Goal: Task Accomplishment & Management: Manage account settings

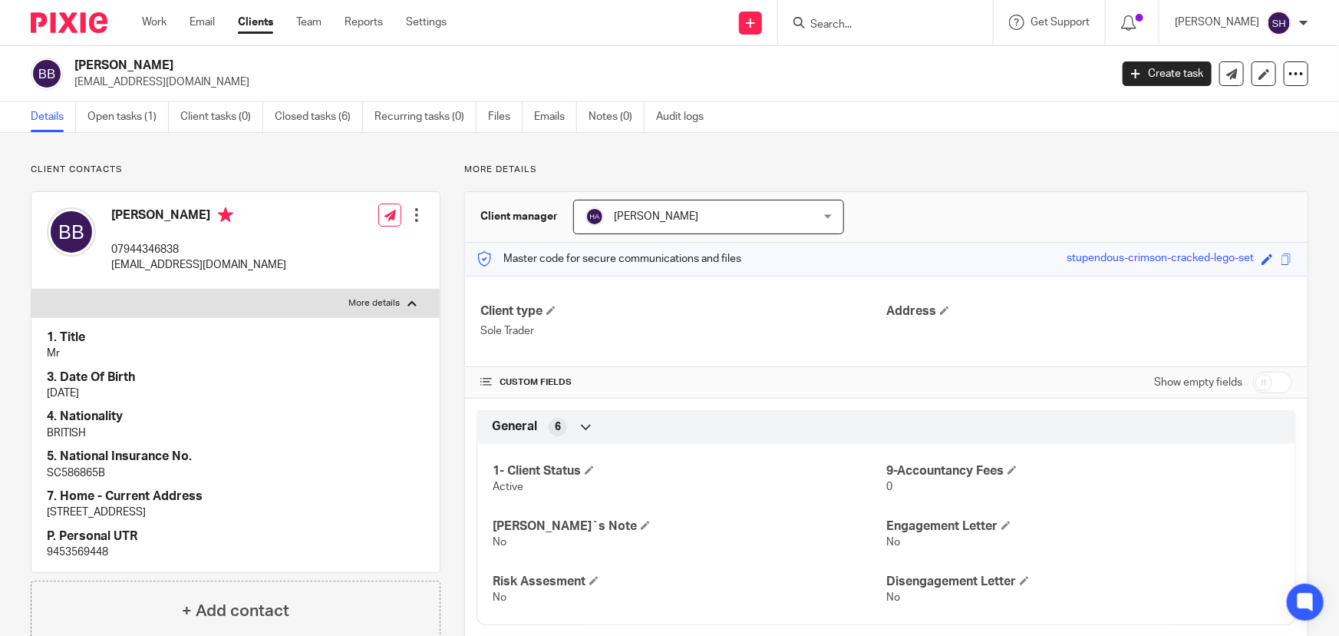
click at [884, 24] on input "Search" at bounding box center [878, 25] width 138 height 14
type input "z"
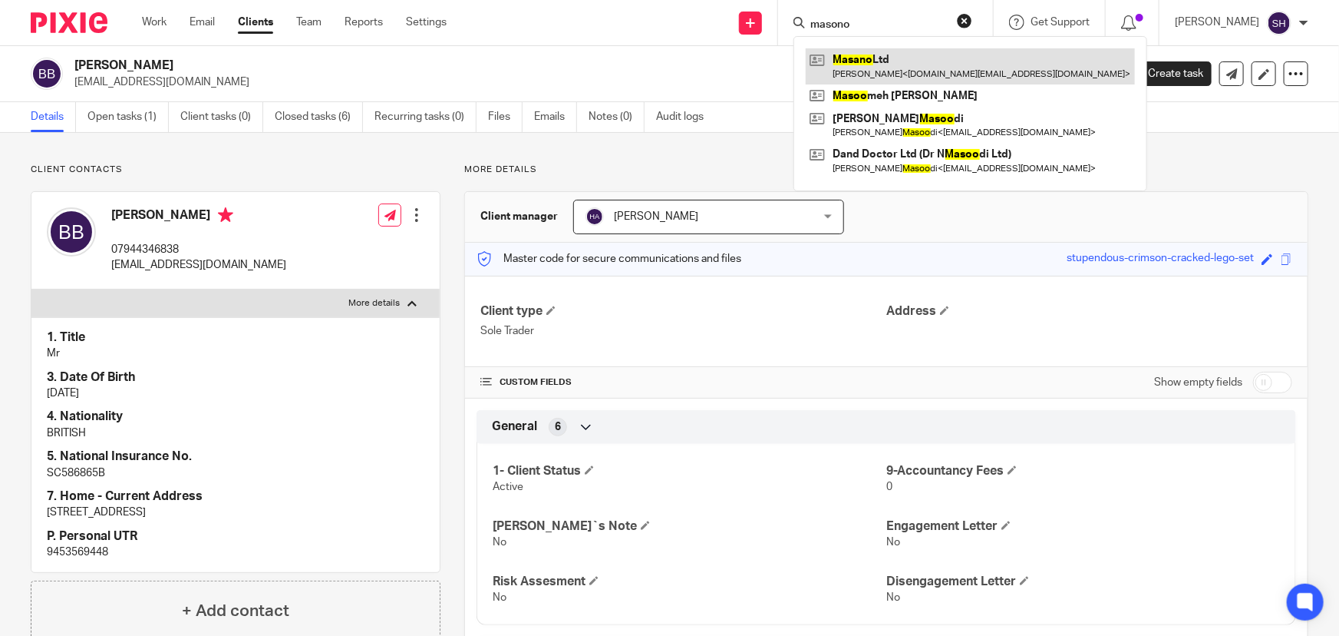
type input "masono"
click at [963, 79] on link at bounding box center [970, 65] width 329 height 35
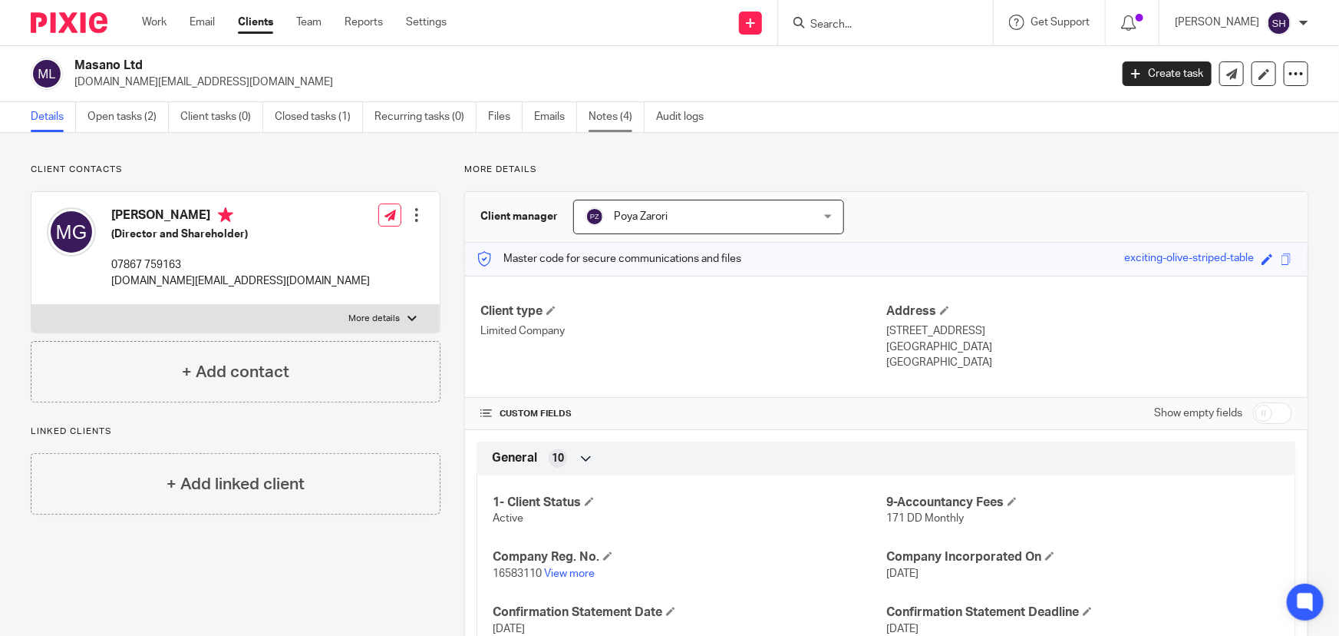
click at [619, 117] on link "Notes (4)" at bounding box center [617, 117] width 56 height 30
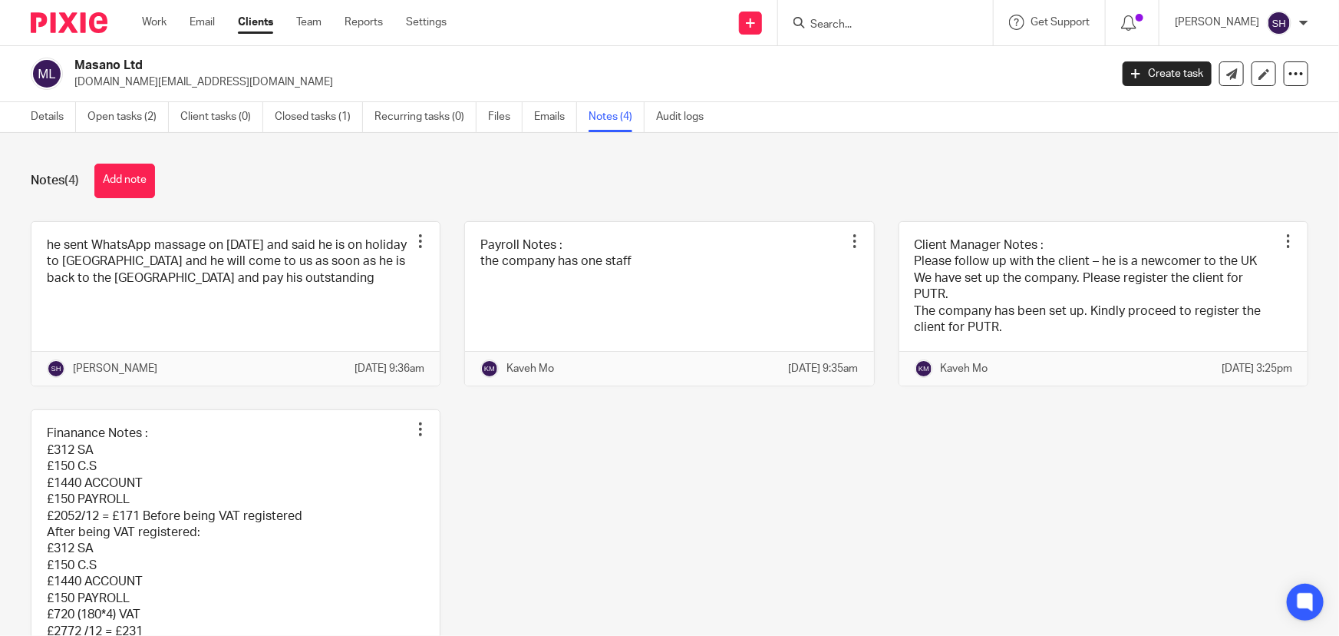
drag, startPoint x: 77, startPoint y: 61, endPoint x: 123, endPoint y: 62, distance: 46.1
click at [123, 62] on h2 "Masano Ltd" at bounding box center [484, 66] width 821 height 16
copy h2 "Masano"
click at [505, 114] on link "Files" at bounding box center [505, 117] width 35 height 30
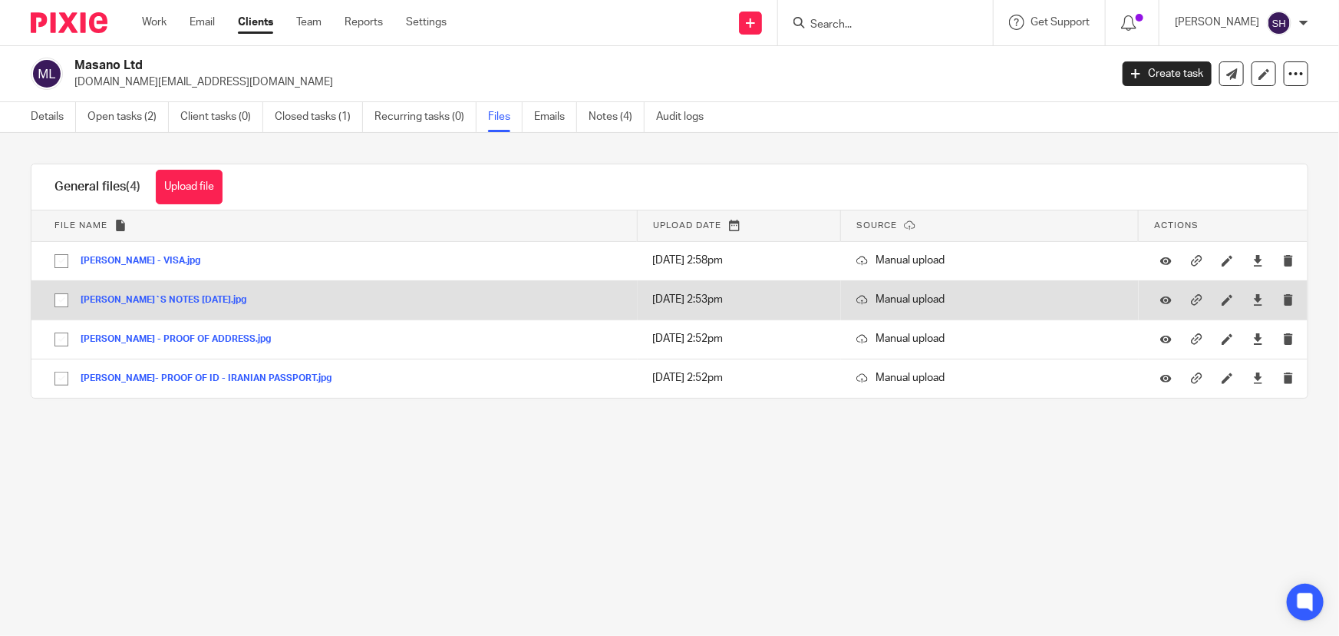
click at [203, 299] on button "SAMAN`S NOTES 03.07.2025.jpg" at bounding box center [169, 300] width 177 height 11
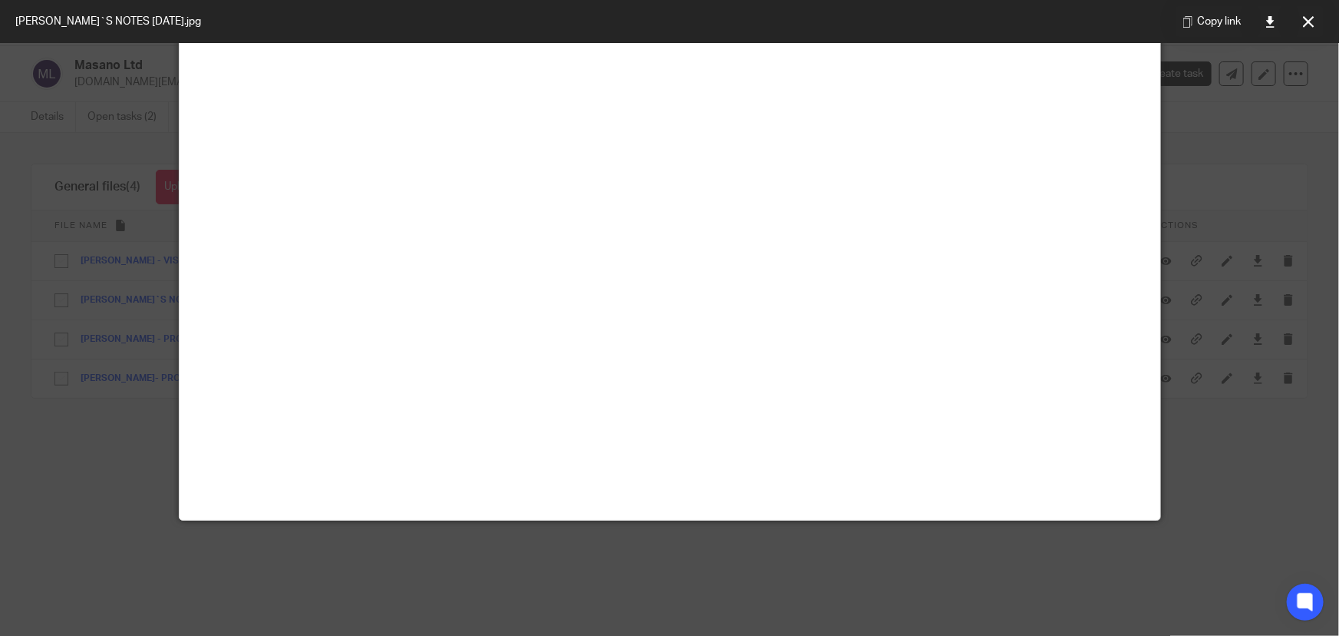
scroll to position [203, 0]
click at [97, 220] on div at bounding box center [669, 318] width 1339 height 636
click at [1252, 210] on div at bounding box center [669, 318] width 1339 height 636
click at [1310, 16] on icon at bounding box center [1309, 22] width 12 height 12
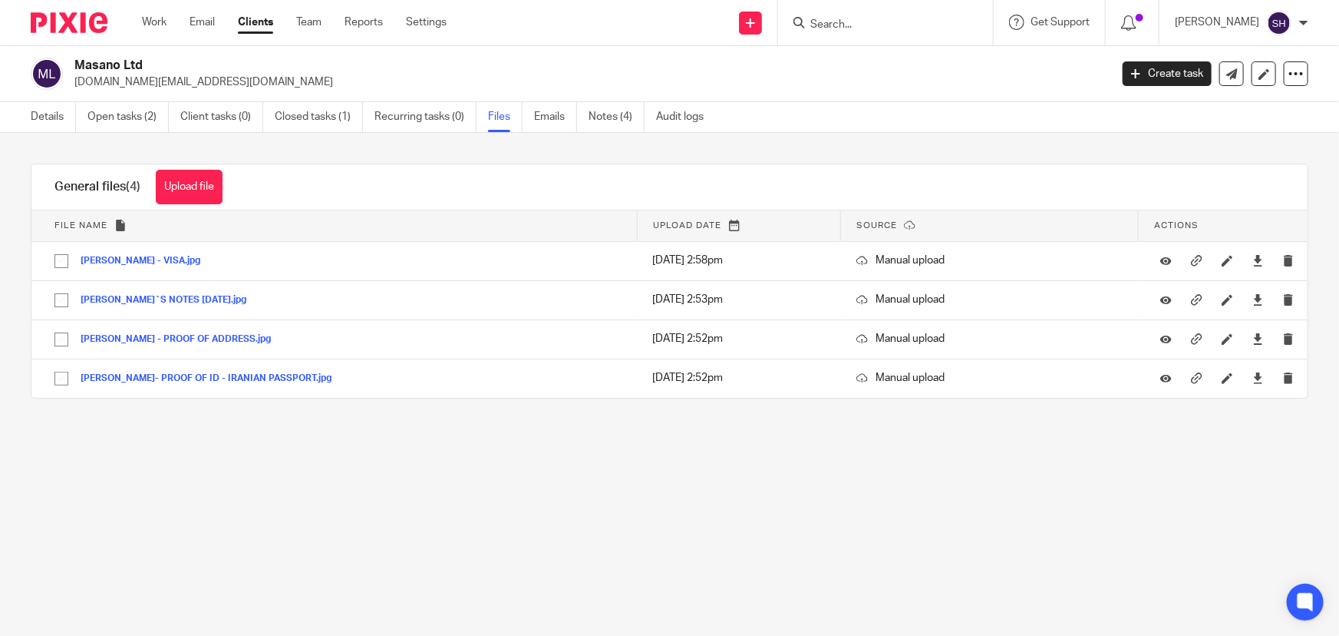
click at [900, 28] on input "Search" at bounding box center [878, 25] width 138 height 14
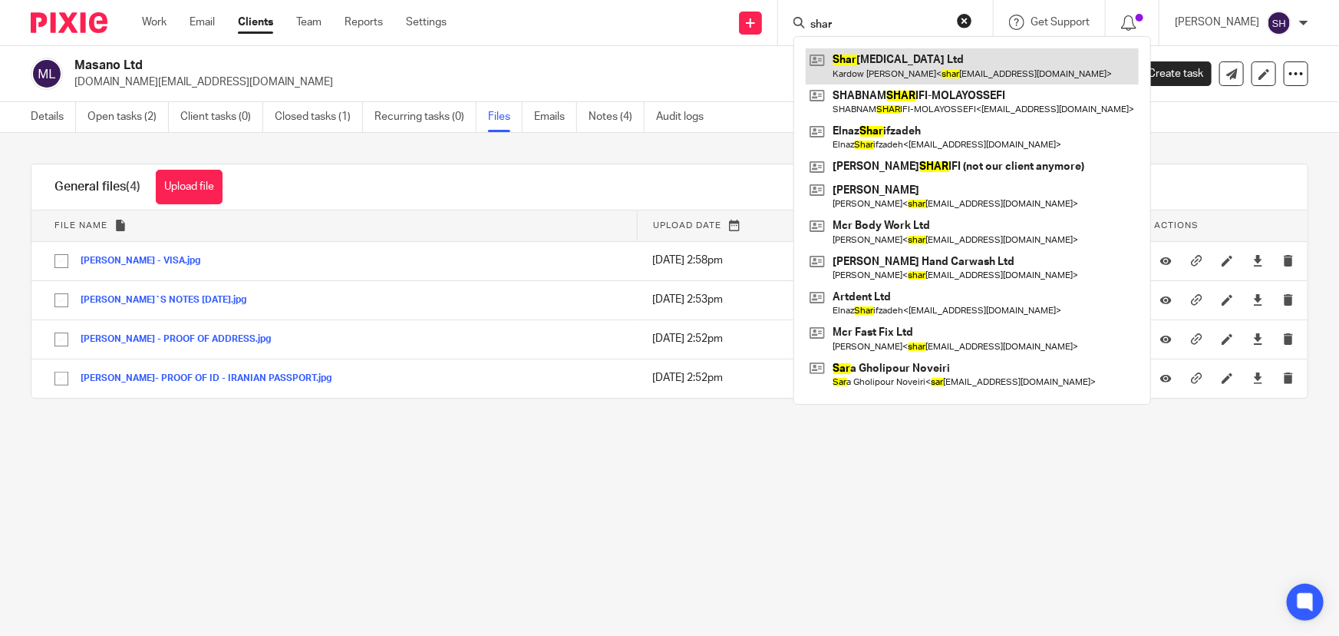
type input "shar"
click at [918, 64] on link at bounding box center [972, 65] width 333 height 35
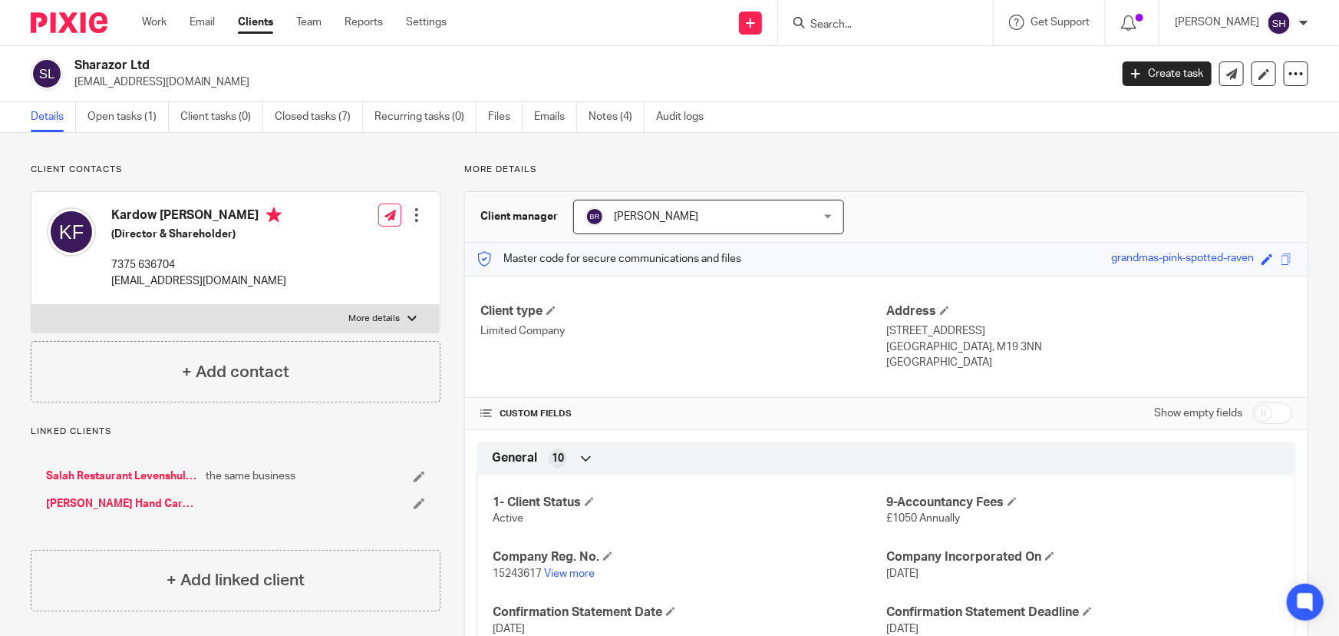
drag, startPoint x: 76, startPoint y: 61, endPoint x: 141, endPoint y: 66, distance: 65.4
click at [141, 66] on h2 "Sharazor Ltd" at bounding box center [484, 66] width 821 height 16
drag, startPoint x: 133, startPoint y: 64, endPoint x: 364, endPoint y: 71, distance: 231.2
click at [363, 71] on h2 "Sharazor Ltd" at bounding box center [484, 66] width 821 height 16
click at [154, 20] on link "Work" at bounding box center [154, 22] width 25 height 15
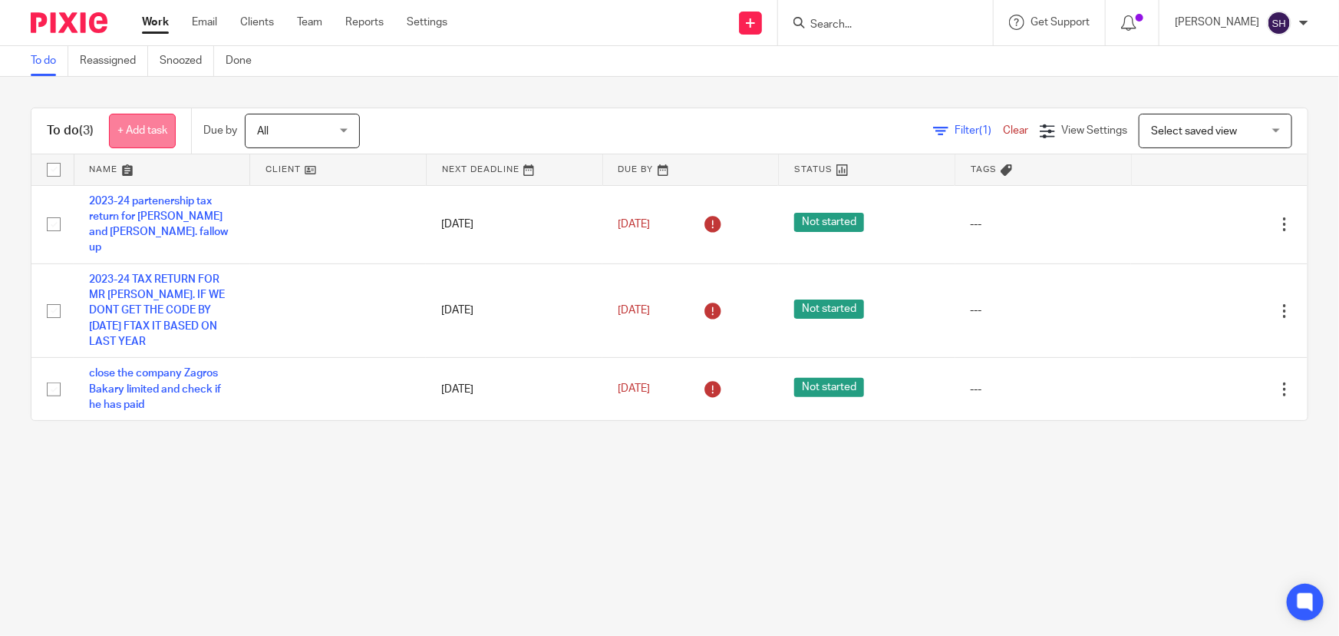
click at [140, 127] on link "+ Add task" at bounding box center [142, 131] width 67 height 35
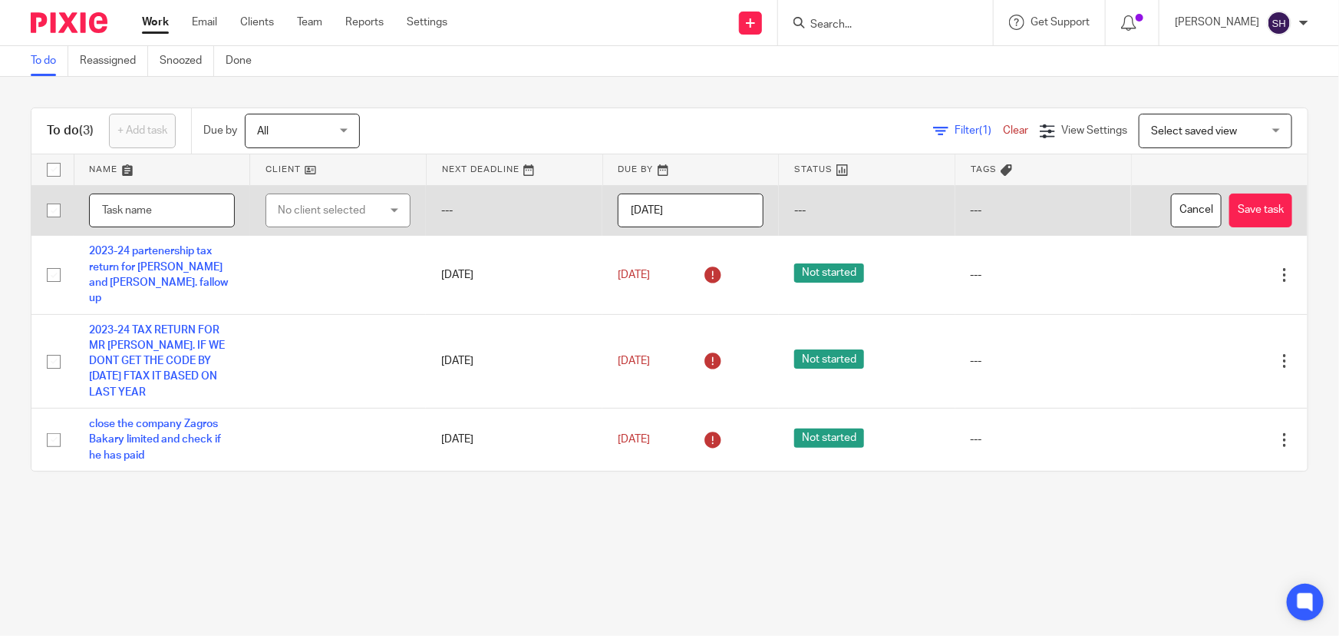
paste input "Masano"
click at [43, 220] on tr "Masano No client selected No client selected 0161BURGER LTD 333 PIZZA MAGIC LTD…" at bounding box center [669, 210] width 1277 height 51
type input "Masano"
click at [315, 208] on div "No client selected" at bounding box center [331, 210] width 106 height 32
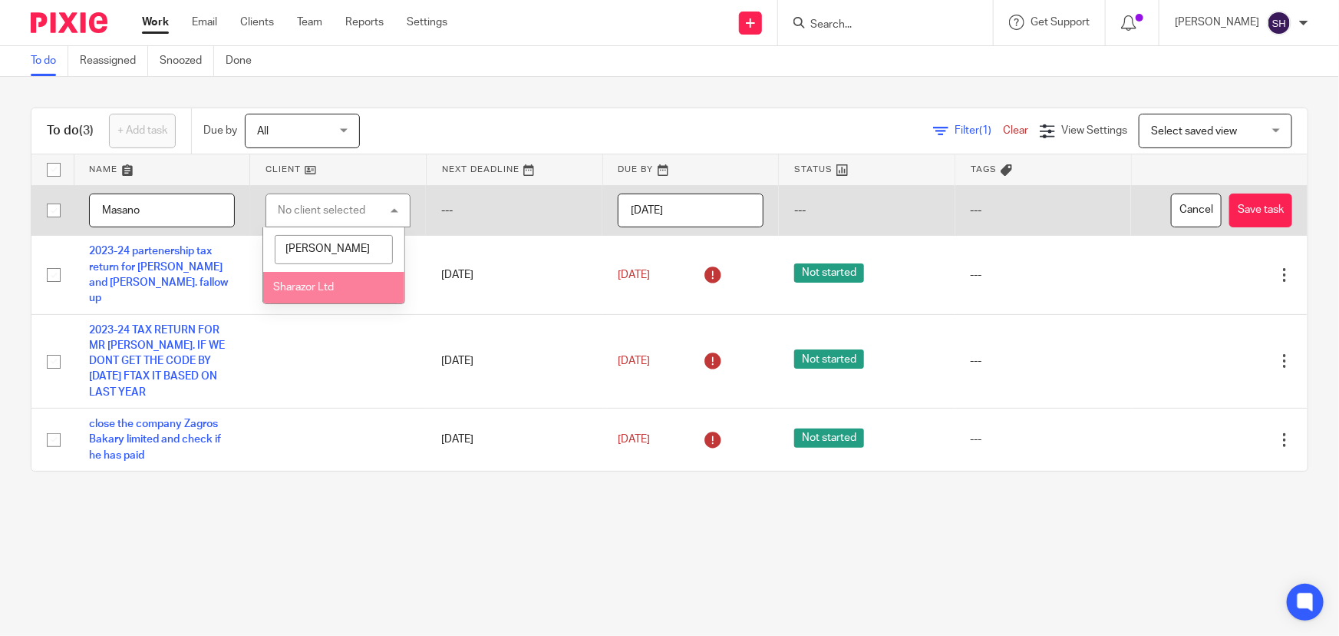
type input "[PERSON_NAME]"
click at [324, 293] on li "Sharazor Ltd" at bounding box center [333, 287] width 141 height 31
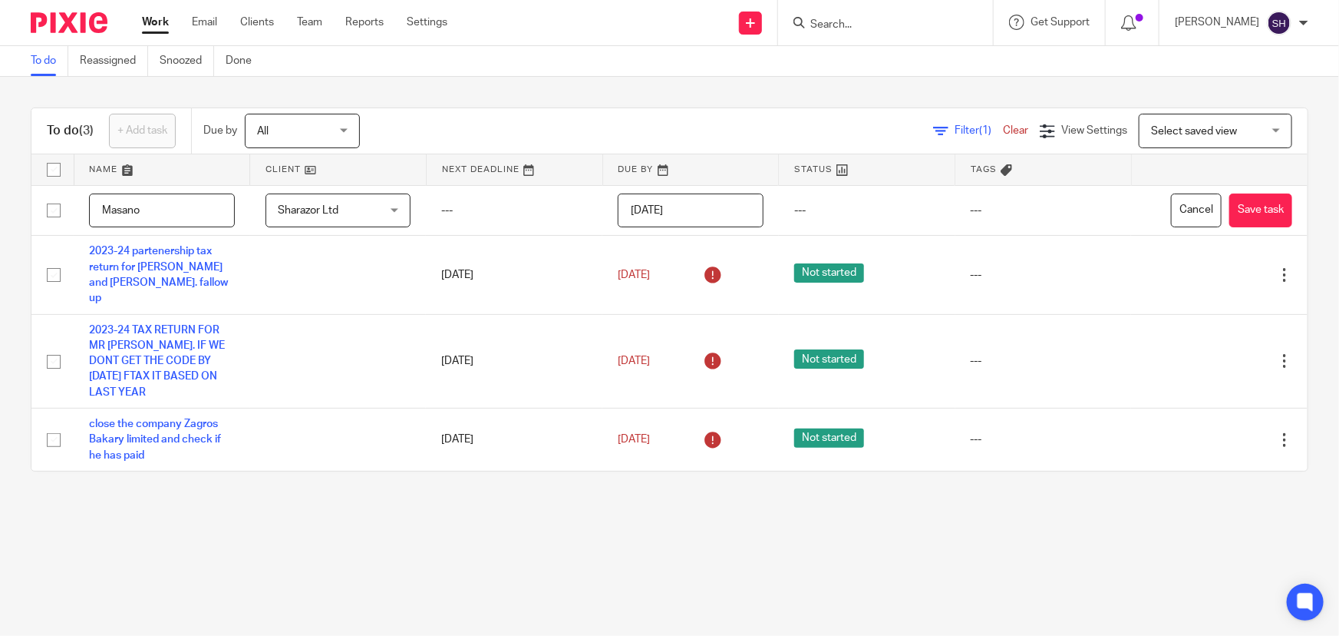
drag, startPoint x: 152, startPoint y: 203, endPoint x: 21, endPoint y: 204, distance: 130.5
click at [16, 209] on div "To do (3) + Add task Due by All All Today Tomorrow This week Next week This mon…" at bounding box center [669, 289] width 1339 height 425
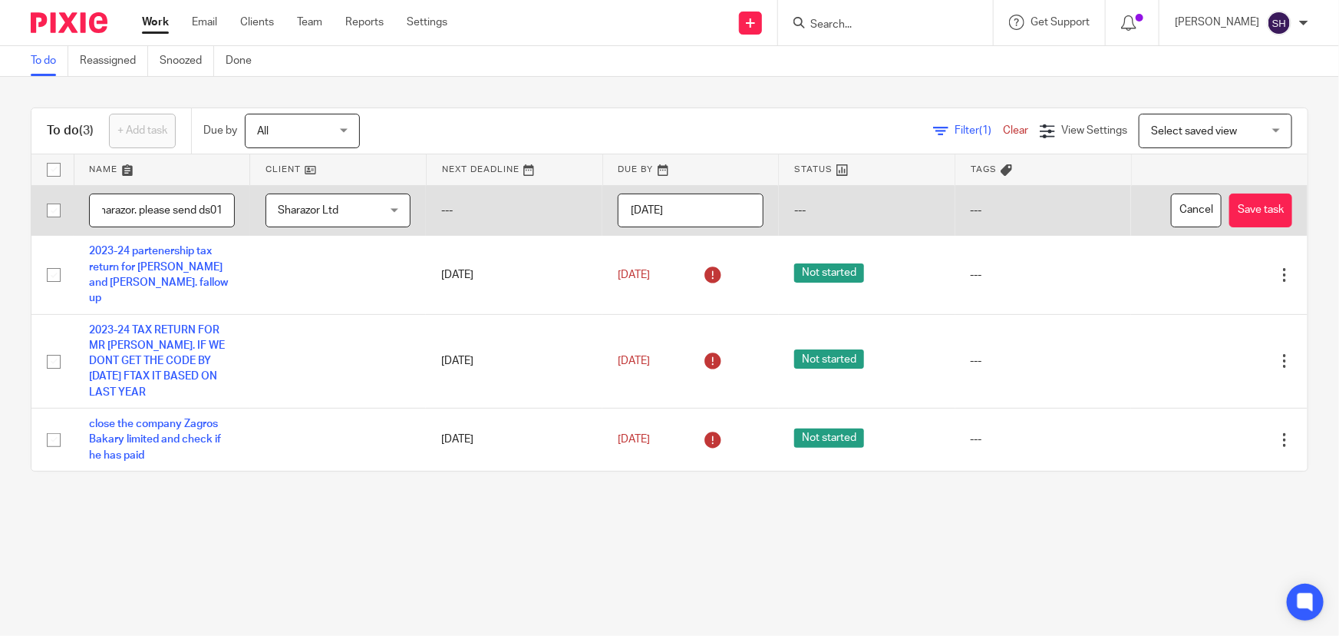
scroll to position [0, 15]
type input "sharazor. please send ds01"
click at [1237, 208] on button "Save task" at bounding box center [1261, 210] width 63 height 35
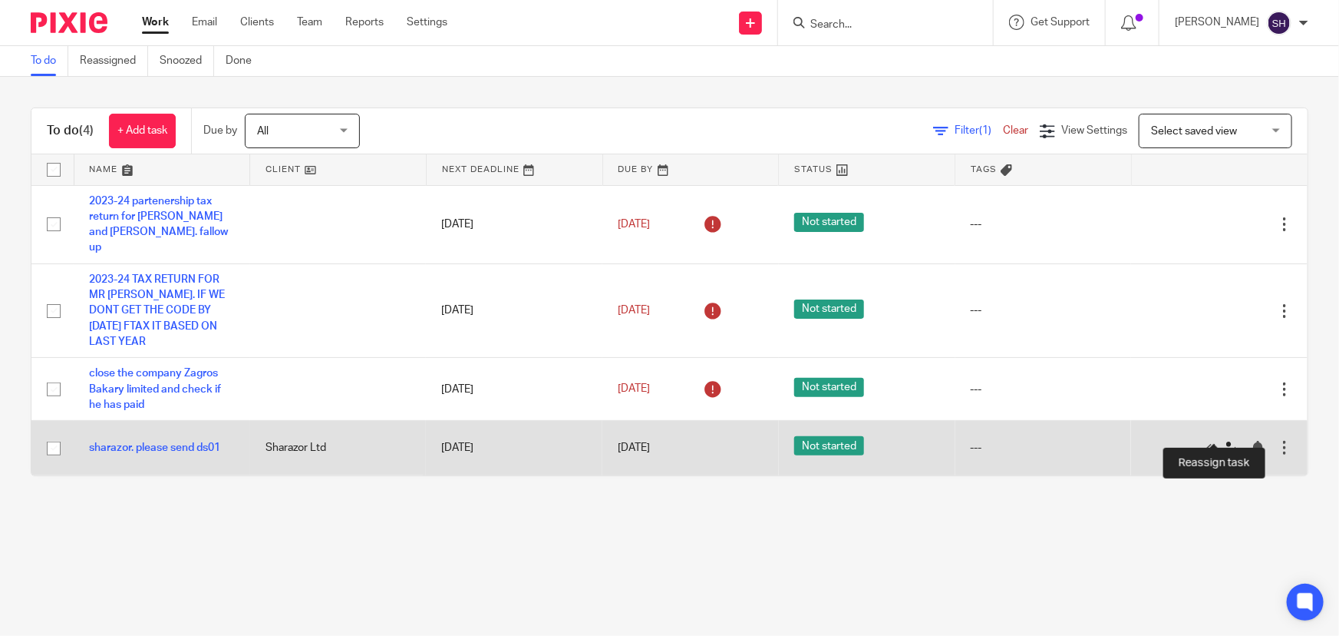
click at [1224, 441] on icon at bounding box center [1231, 448] width 15 height 15
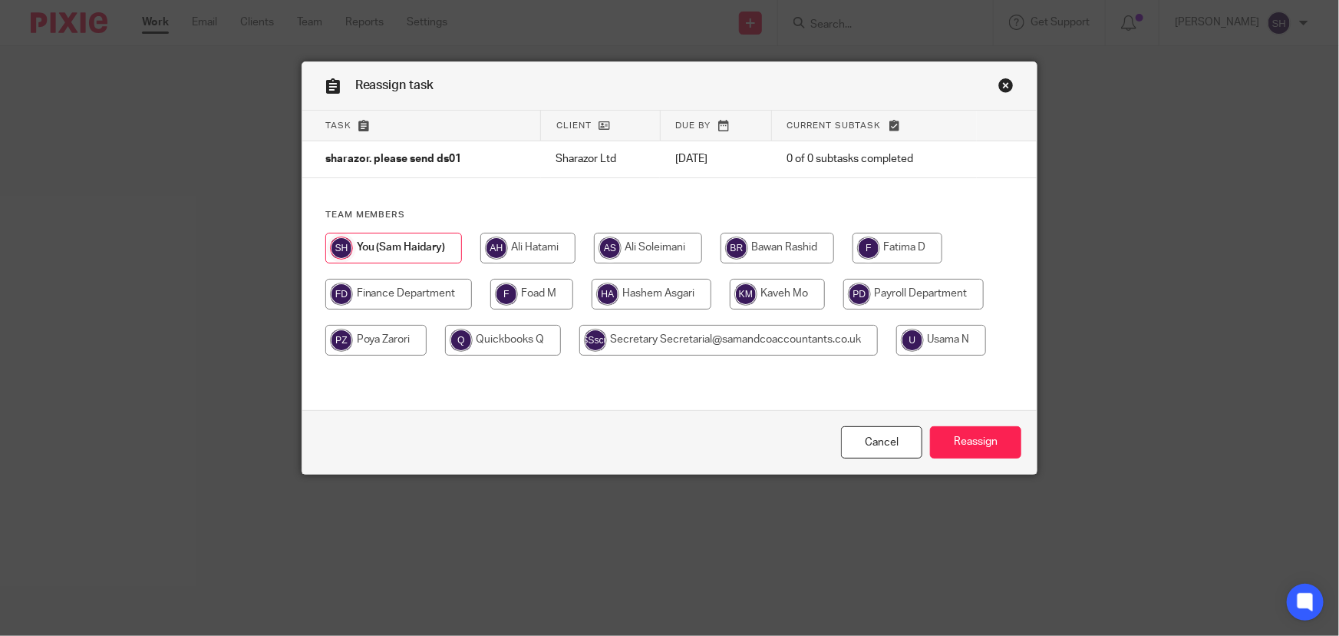
click at [786, 253] on input "radio" at bounding box center [778, 248] width 114 height 31
radio input "true"
click at [952, 439] on input "Reassign" at bounding box center [975, 442] width 91 height 33
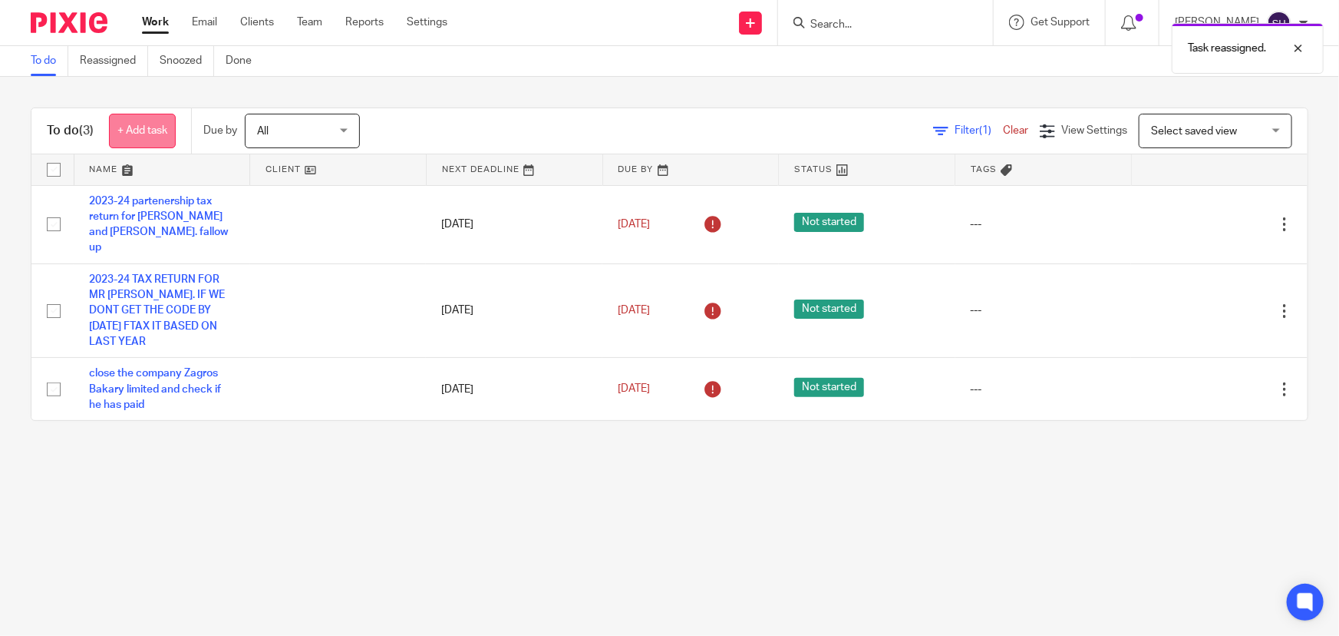
click at [158, 137] on link "+ Add task" at bounding box center [142, 131] width 67 height 35
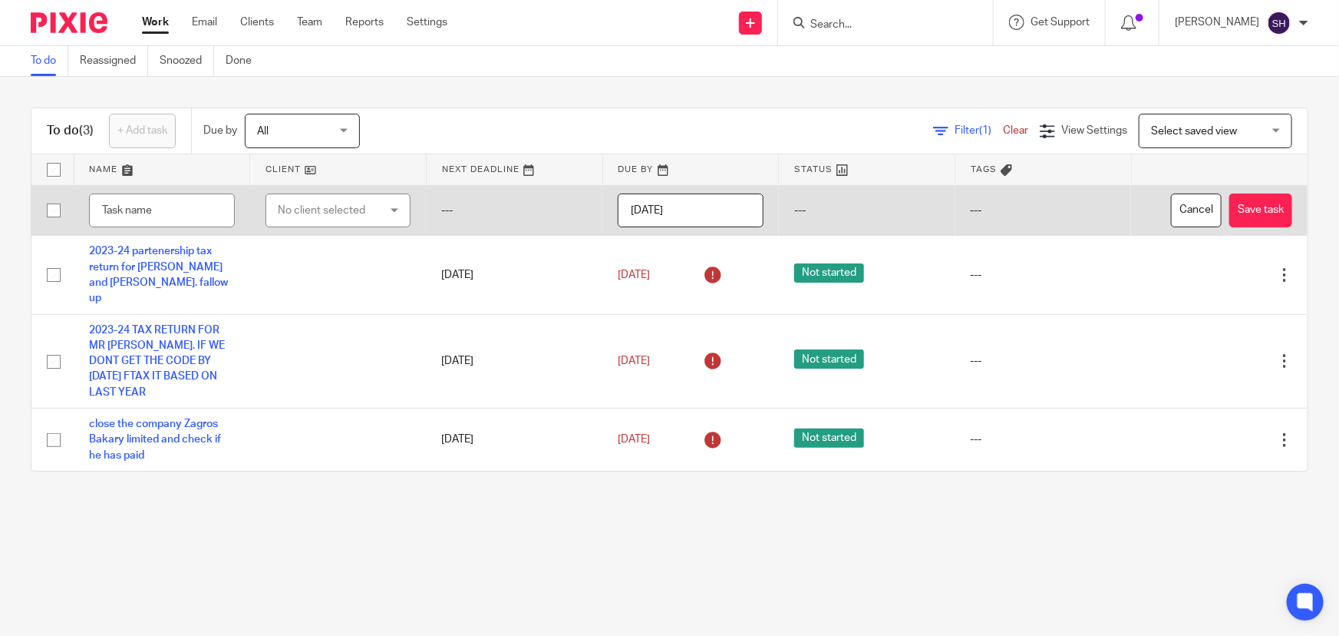
drag, startPoint x: 144, startPoint y: 212, endPoint x: 329, endPoint y: 206, distance: 185.1
click at [329, 206] on div "No client selected" at bounding box center [331, 210] width 106 height 32
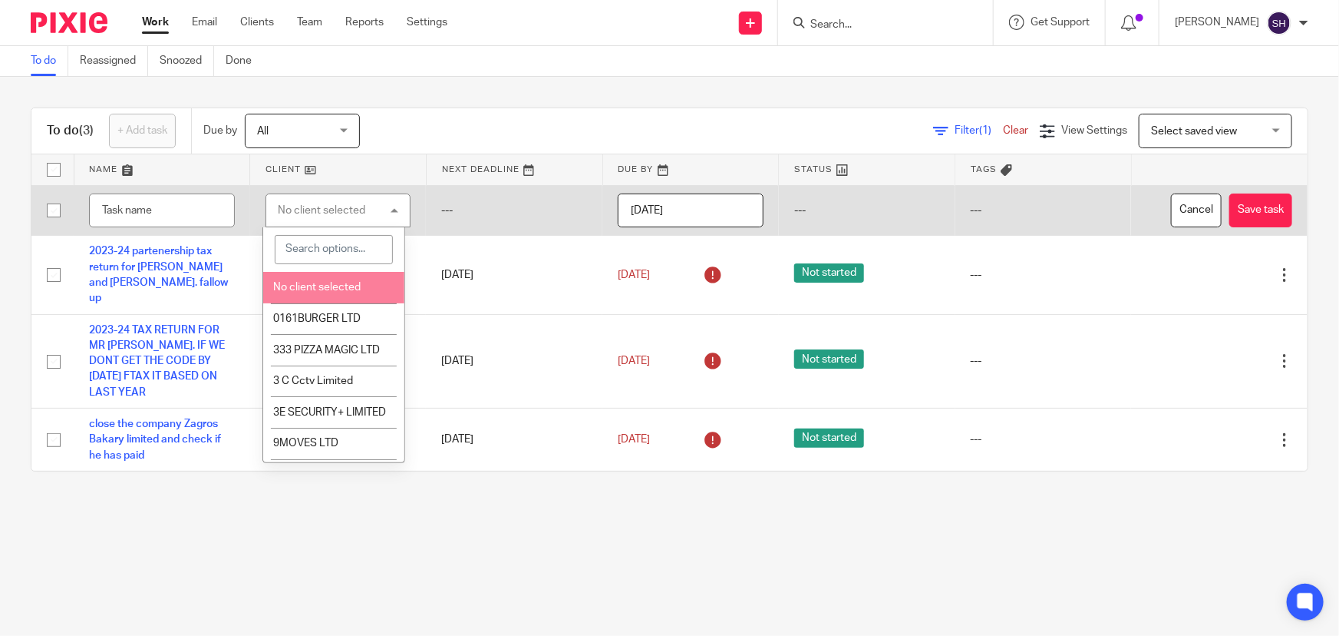
click at [322, 250] on input "search" at bounding box center [334, 249] width 118 height 29
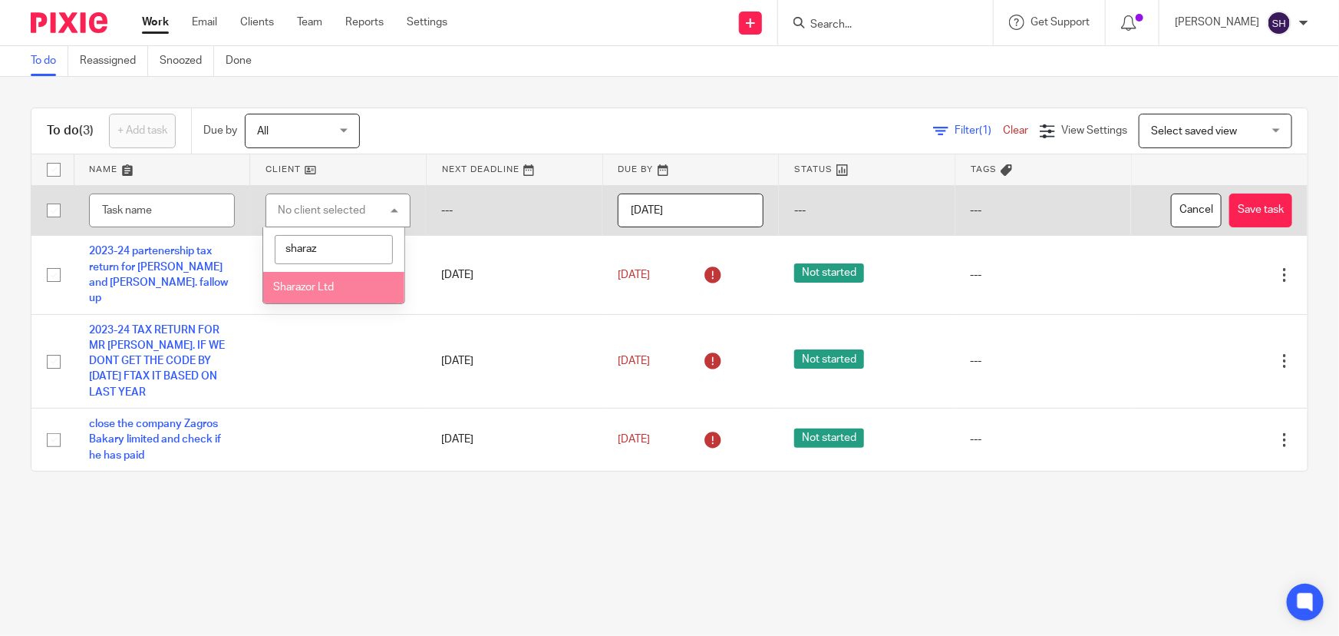
type input "sharaz"
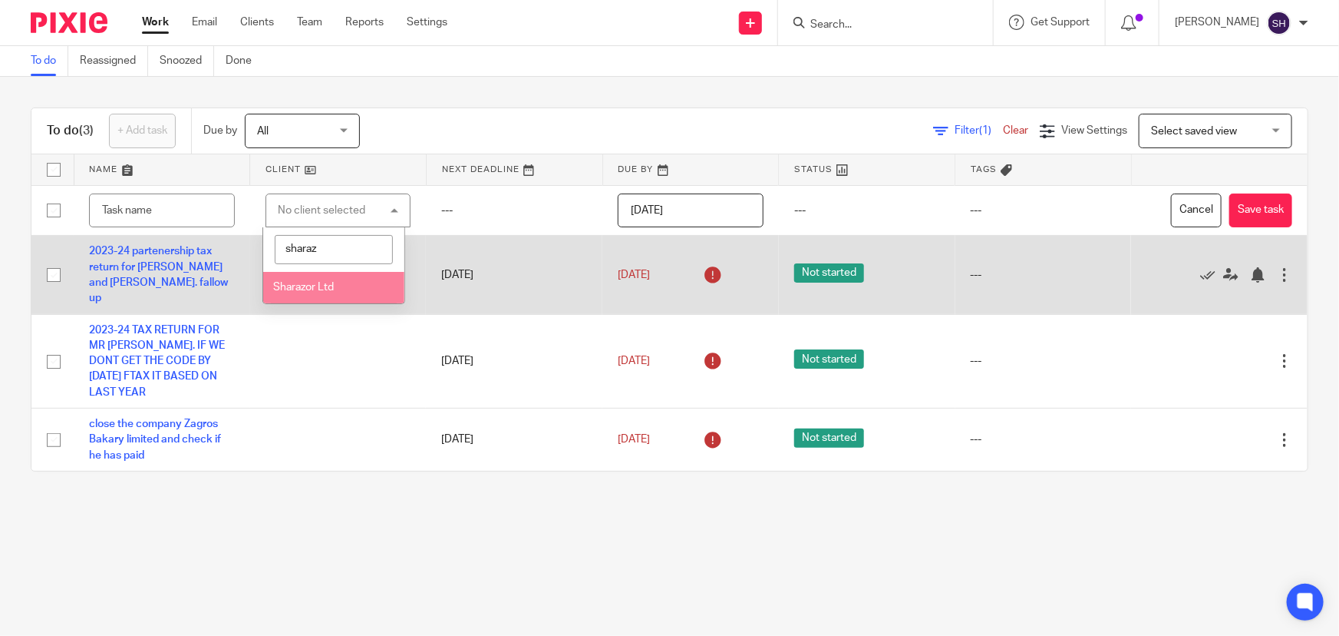
drag, startPoint x: 322, startPoint y: 279, endPoint x: 278, endPoint y: 251, distance: 51.7
click at [321, 279] on li "Sharazor Ltd" at bounding box center [333, 287] width 141 height 31
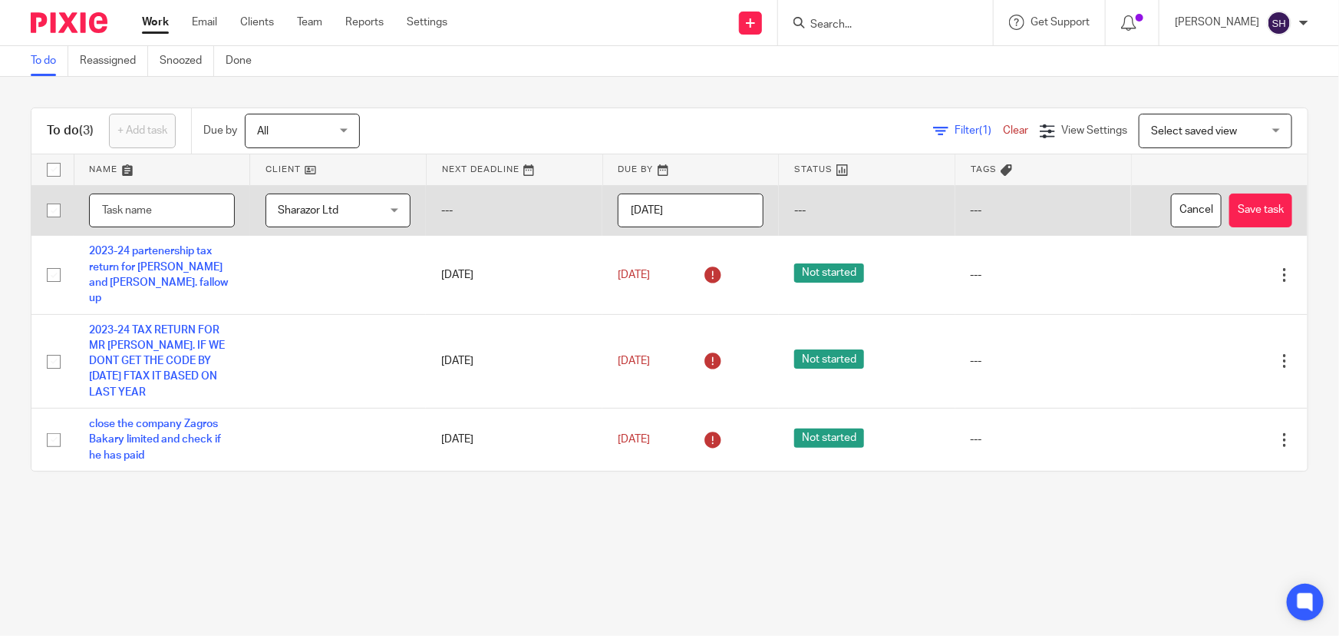
click at [151, 211] on input "text" at bounding box center [162, 210] width 146 height 35
type input "sharazor . made the final payment also they paid for closing the company down. …"
click at [1232, 207] on button "Save task" at bounding box center [1261, 210] width 63 height 35
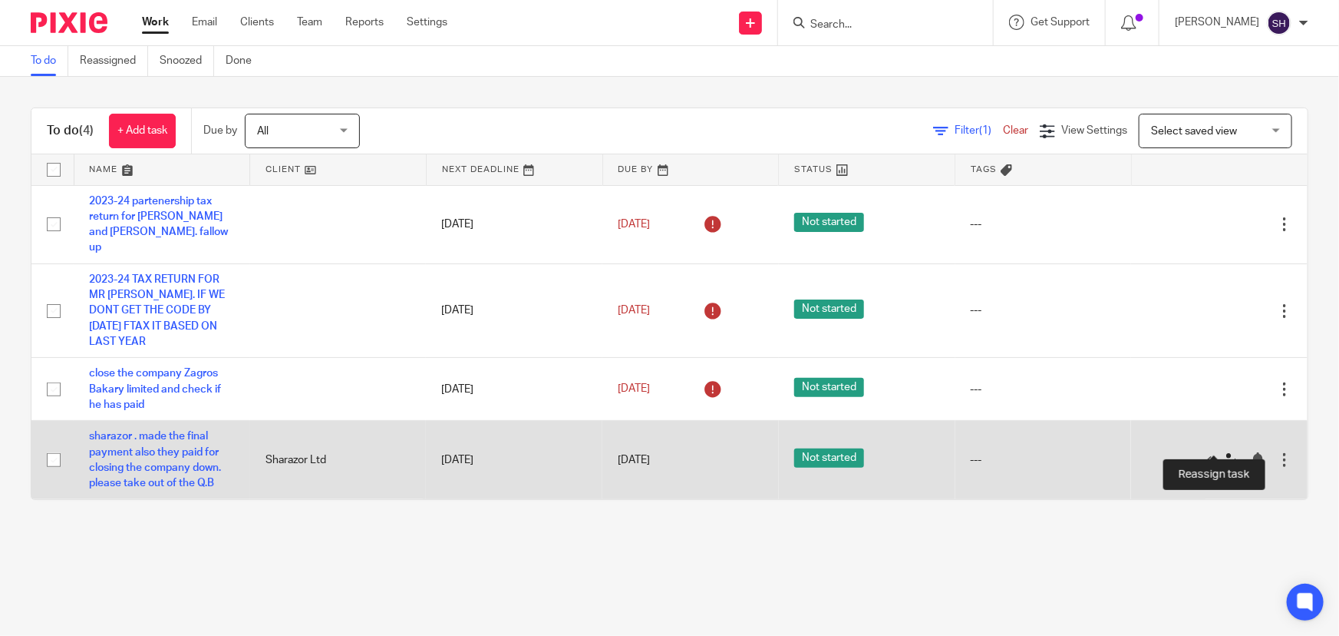
click at [1224, 452] on icon at bounding box center [1231, 459] width 15 height 15
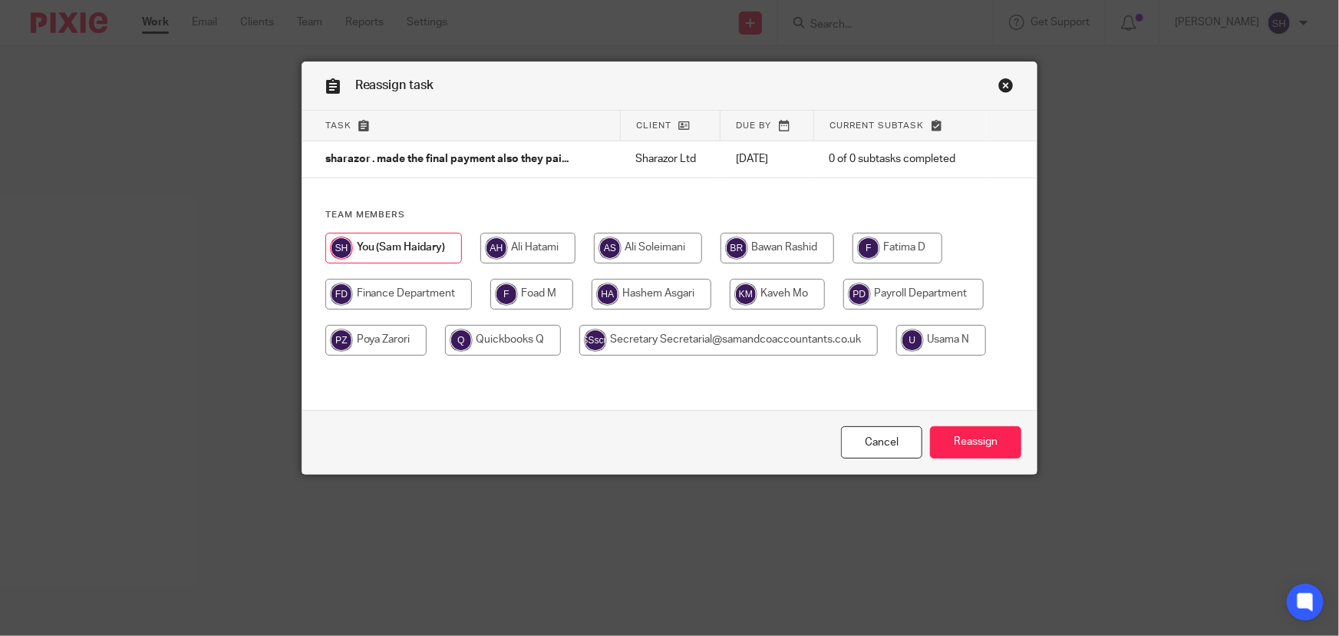
click at [414, 295] on input "radio" at bounding box center [398, 294] width 147 height 31
radio input "true"
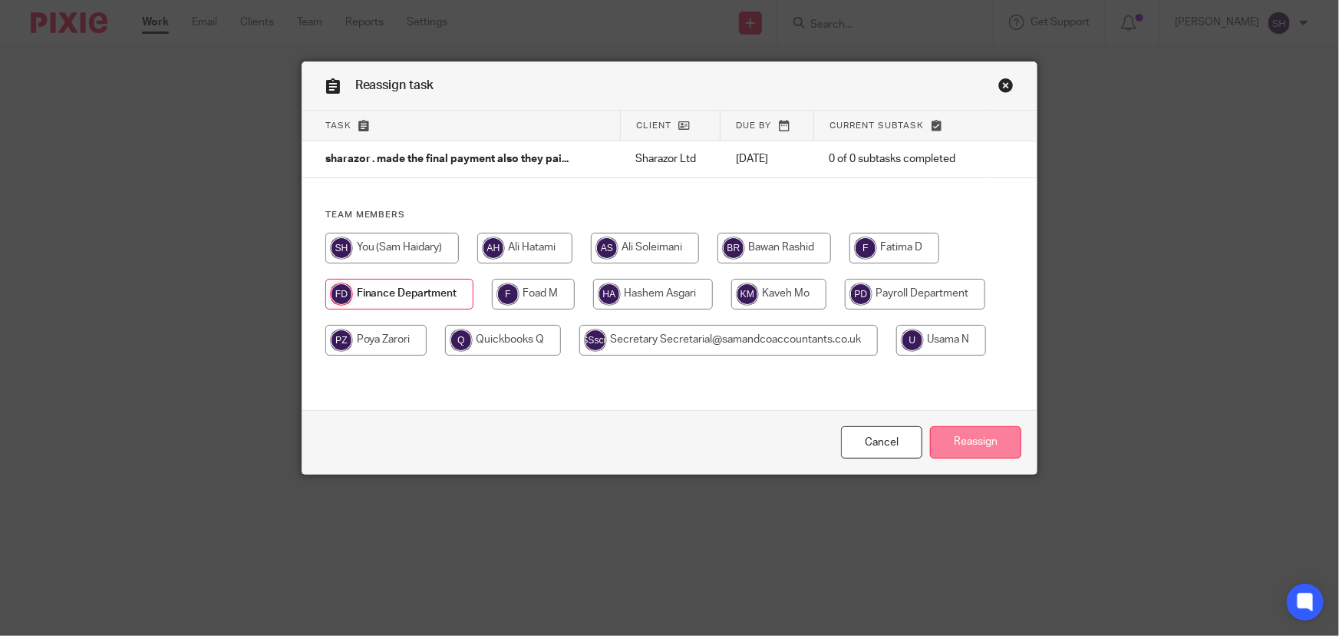
click at [954, 447] on input "Reassign" at bounding box center [975, 442] width 91 height 33
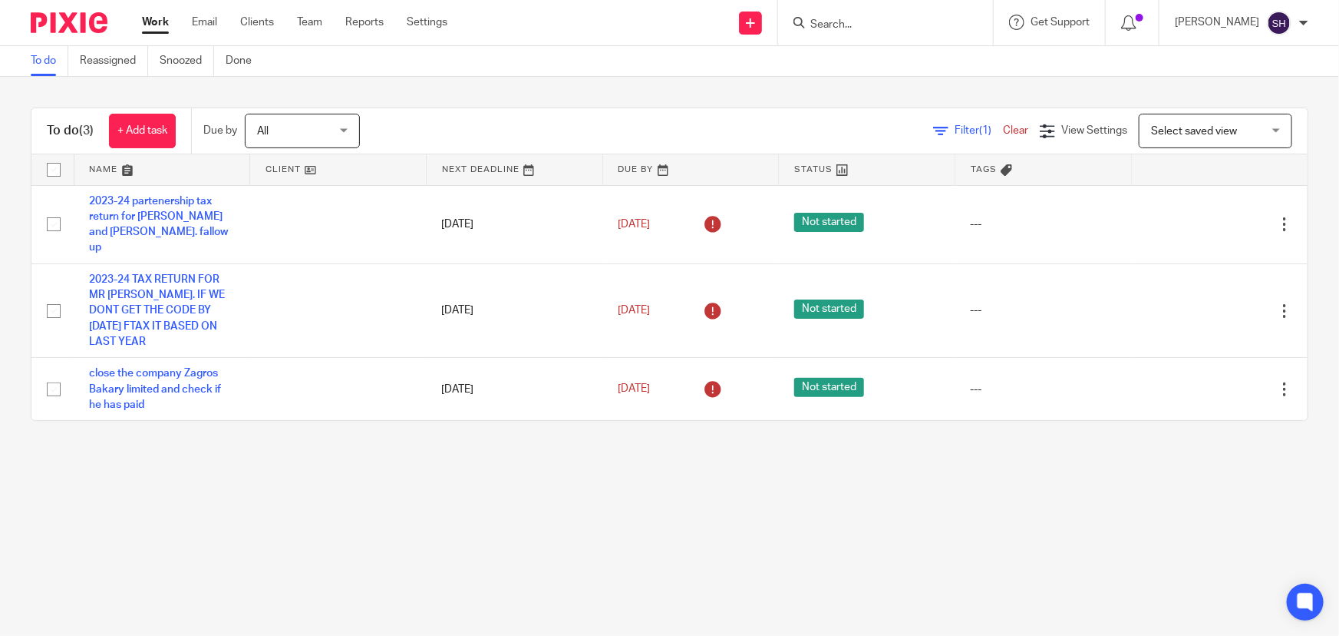
click at [860, 25] on input "Search" at bounding box center [878, 25] width 138 height 14
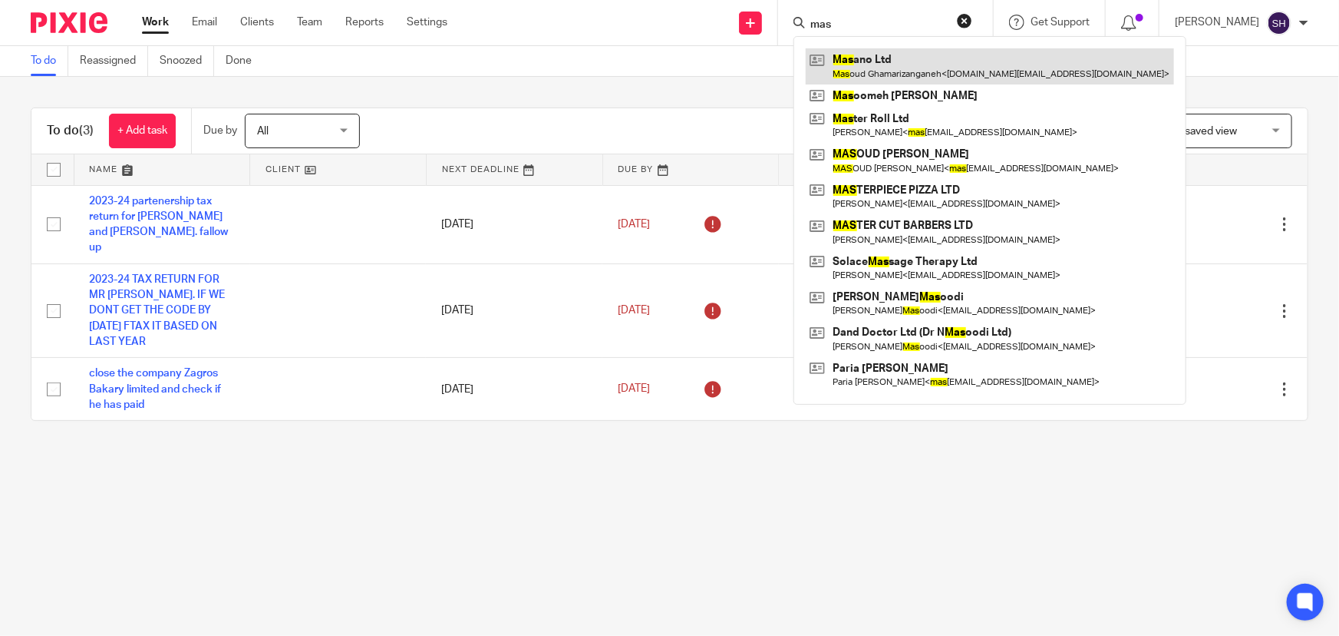
type input "mas"
click at [891, 69] on link at bounding box center [990, 65] width 368 height 35
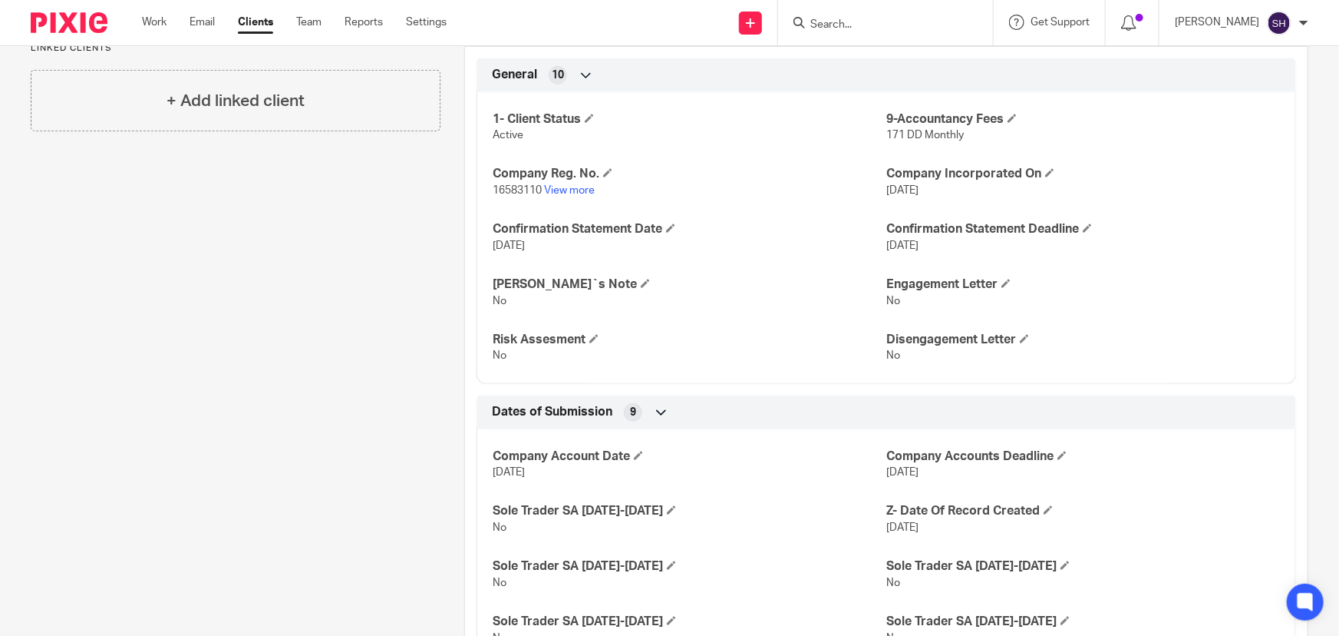
scroll to position [370, 0]
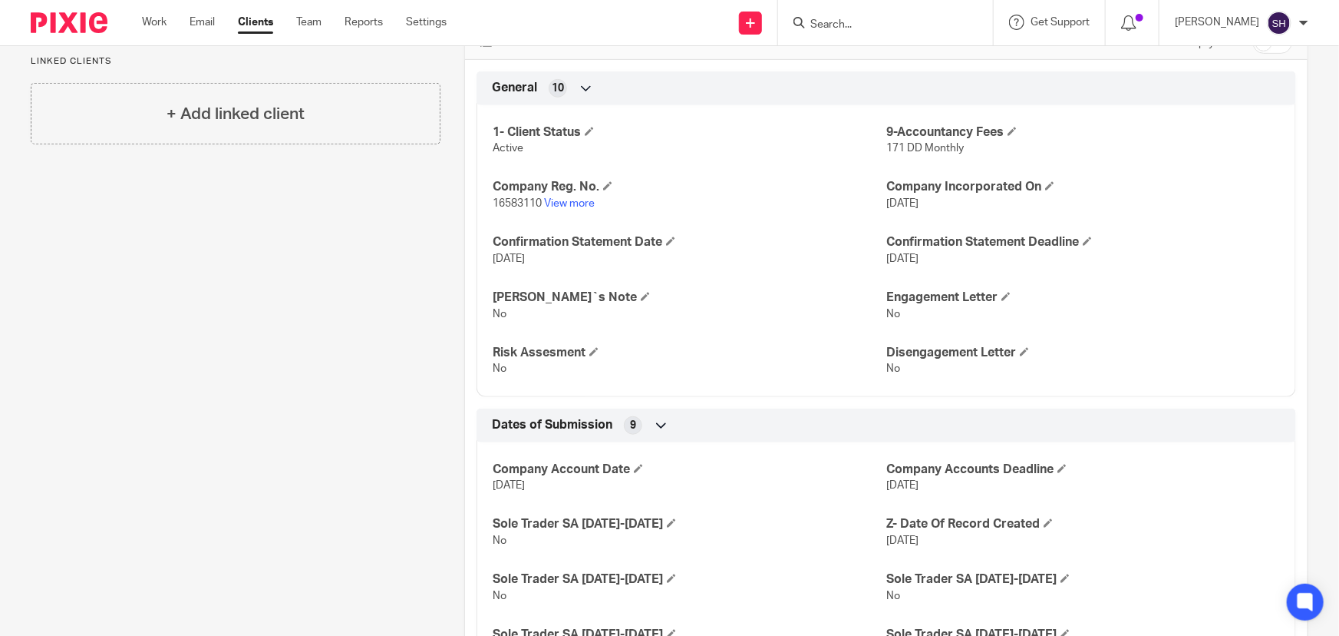
click at [656, 422] on icon at bounding box center [661, 425] width 15 height 15
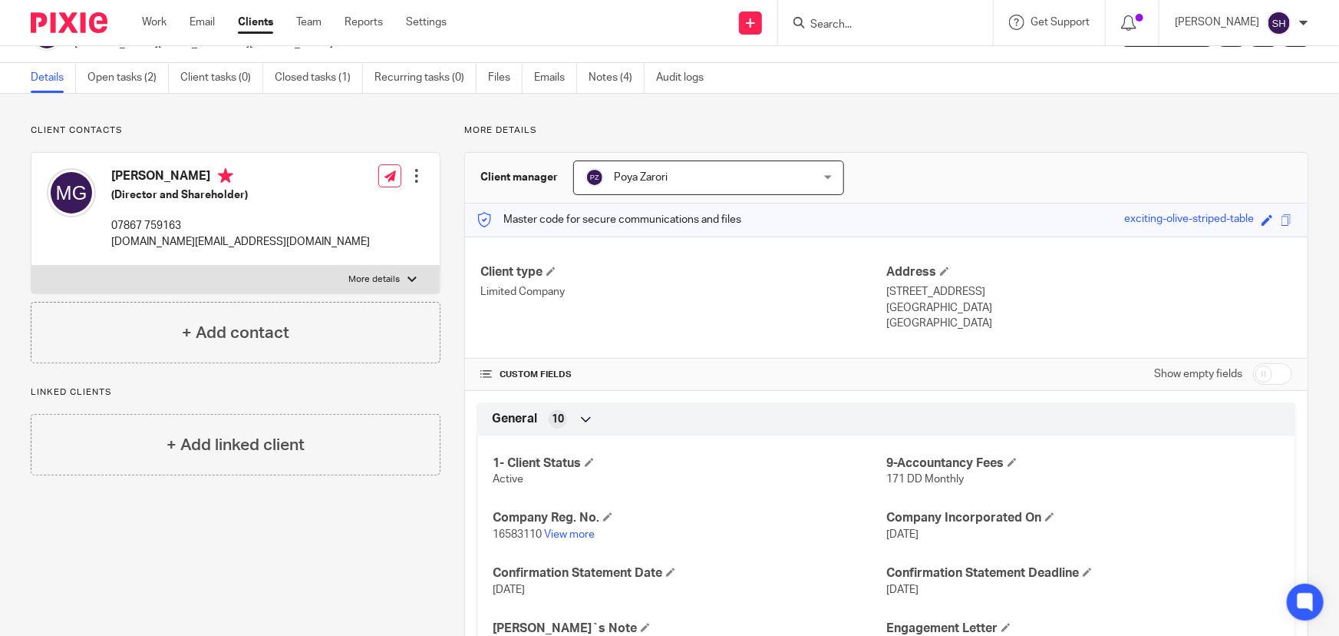
scroll to position [0, 0]
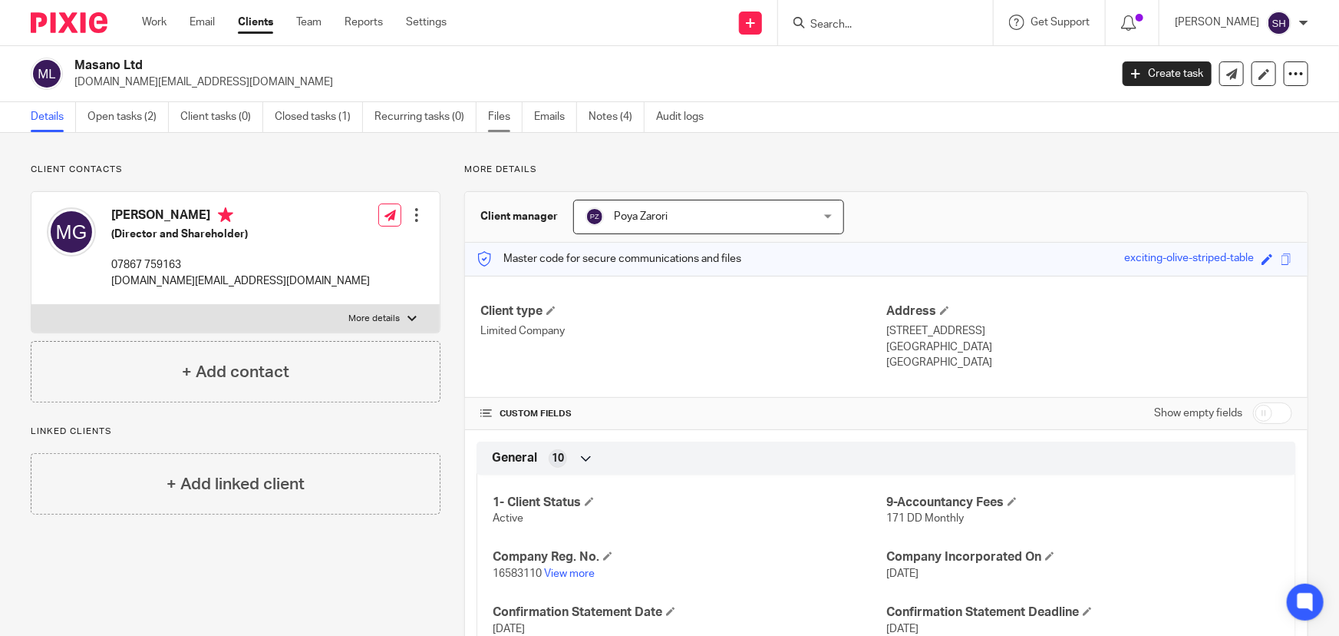
click at [499, 120] on link "Files" at bounding box center [505, 117] width 35 height 30
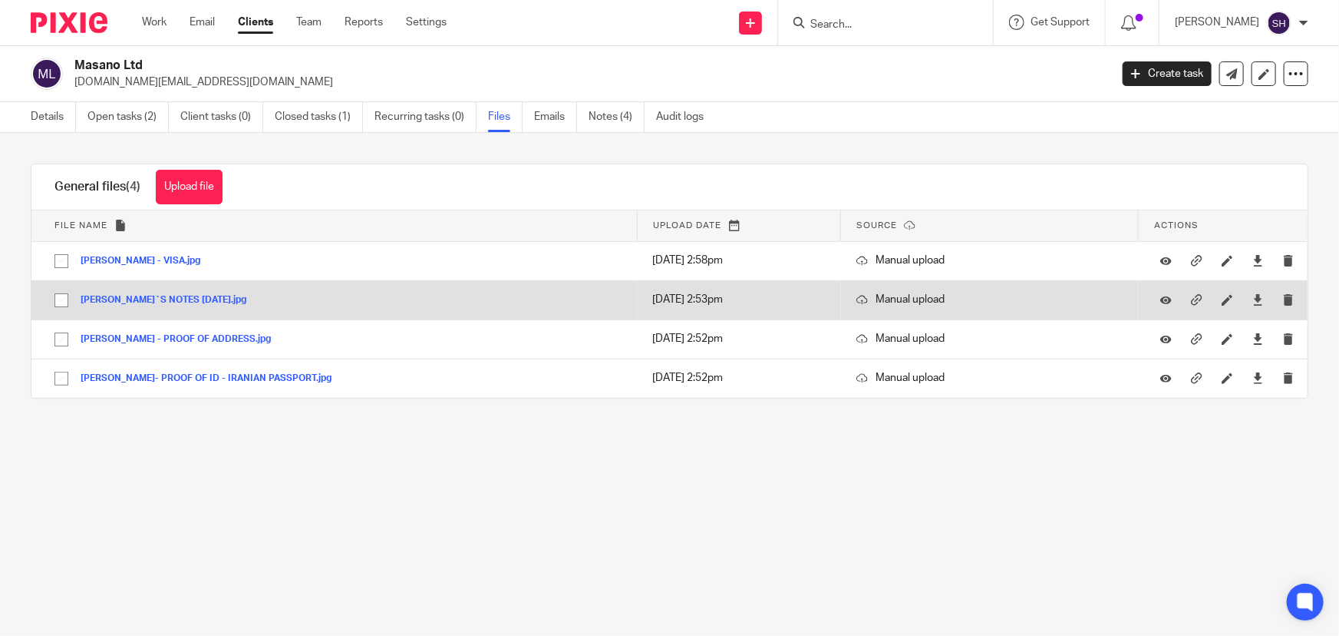
click at [193, 296] on button "SAMAN`S NOTES 03.07.2025.jpg" at bounding box center [169, 300] width 177 height 11
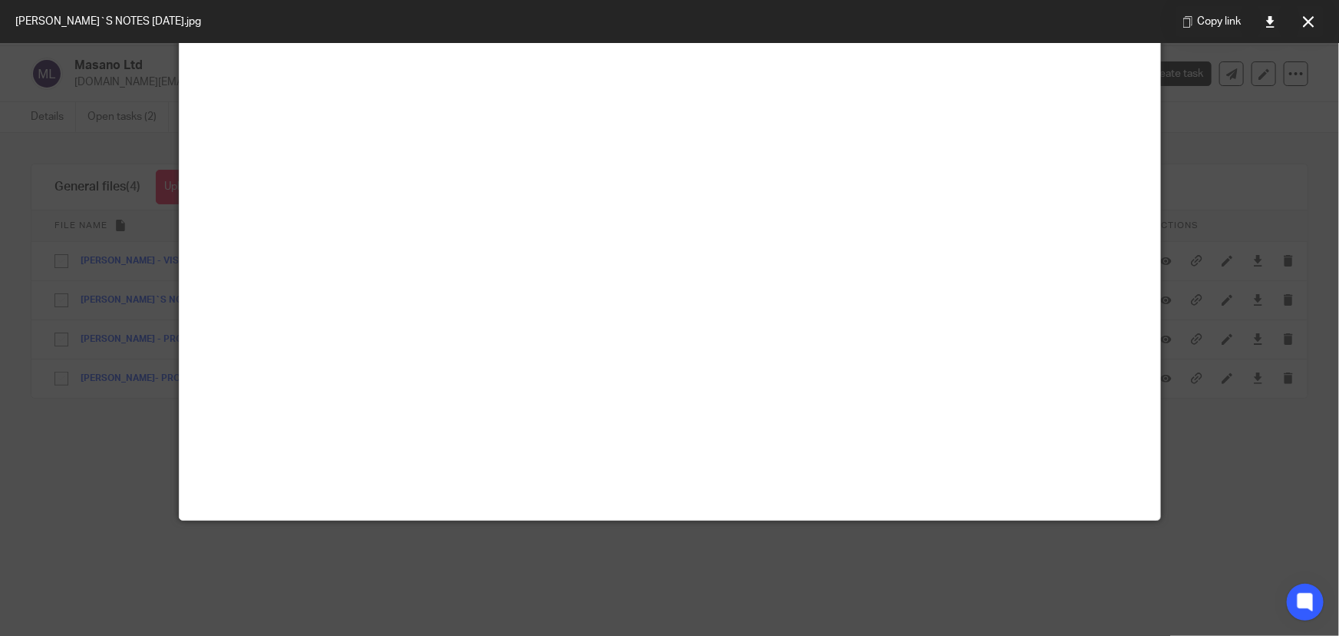
scroll to position [488, 0]
click at [71, 467] on div at bounding box center [669, 318] width 1339 height 636
click at [72, 461] on div at bounding box center [669, 318] width 1339 height 636
click at [1306, 27] on icon at bounding box center [1309, 22] width 12 height 12
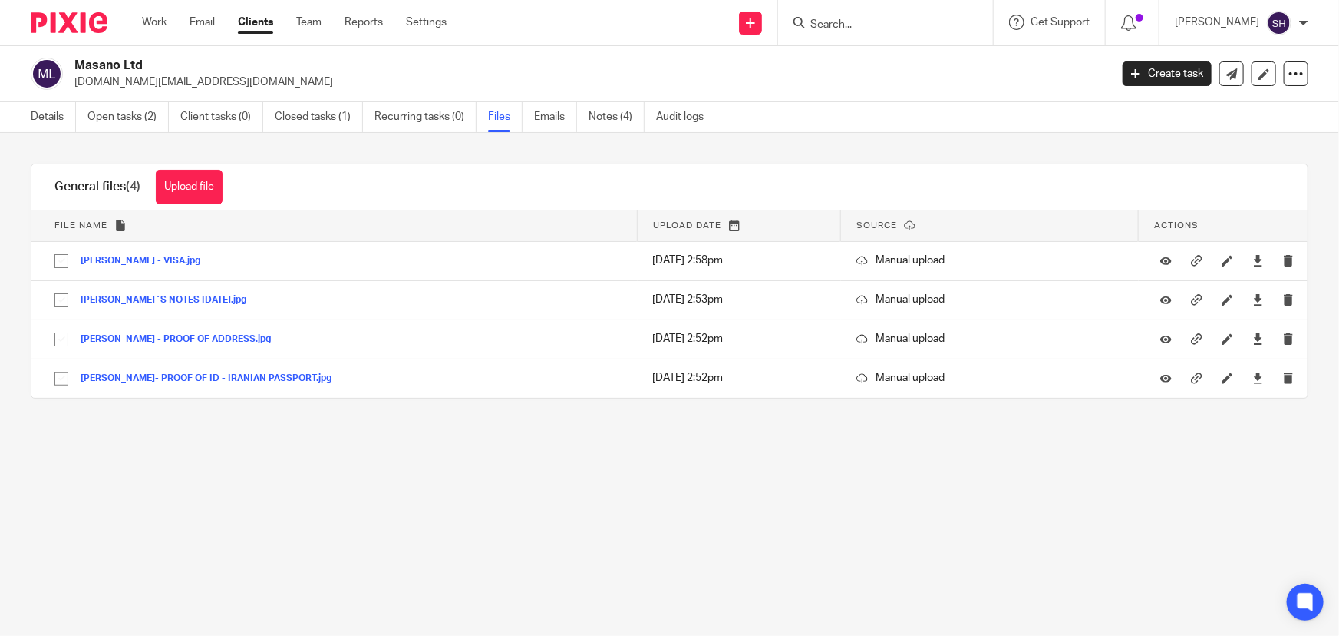
click at [880, 22] on input "Search" at bounding box center [878, 25] width 138 height 14
click at [58, 115] on link "Details" at bounding box center [53, 117] width 45 height 30
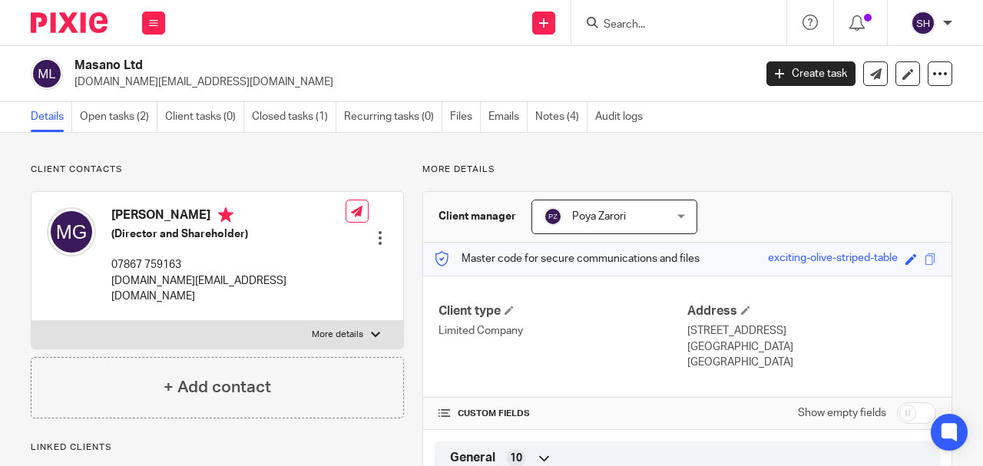
click at [545, 116] on link "Notes (4)" at bounding box center [561, 117] width 52 height 30
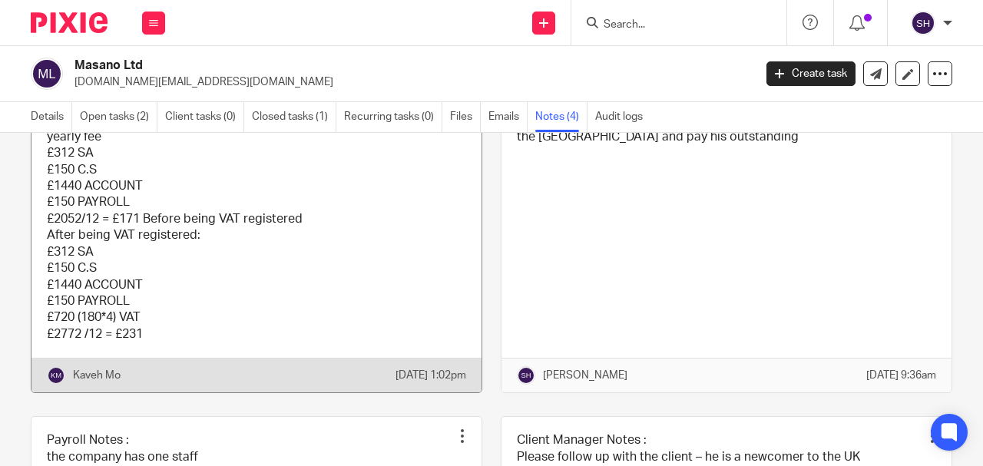
scroll to position [138, 0]
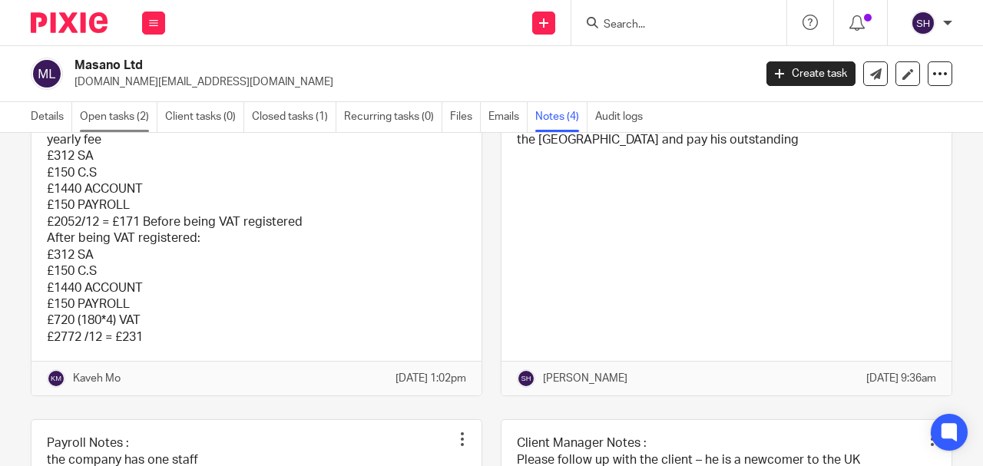
click at [104, 118] on link "Open tasks (2)" at bounding box center [119, 117] width 78 height 30
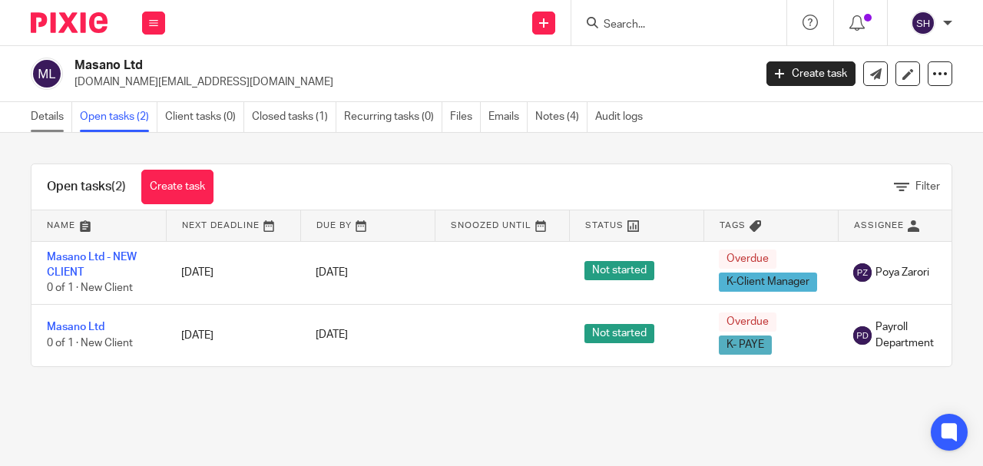
click at [53, 116] on link "Details" at bounding box center [51, 117] width 41 height 30
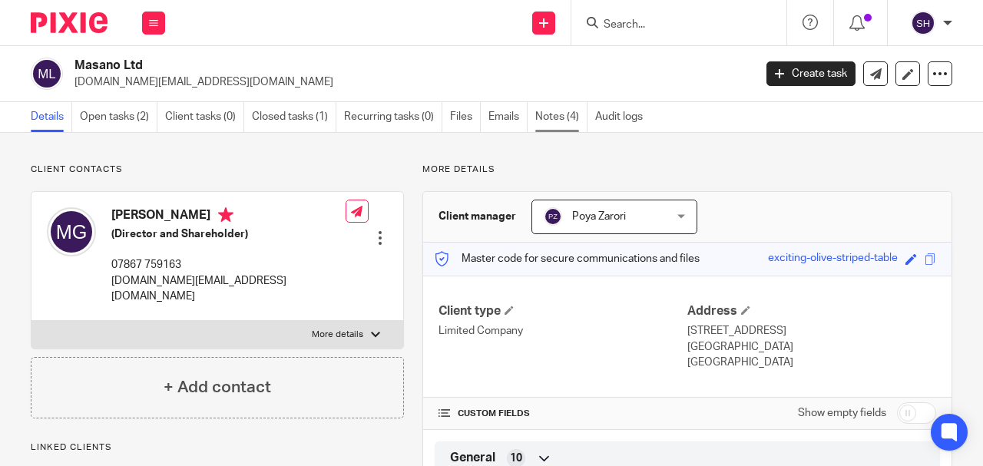
click at [557, 116] on link "Notes (4)" at bounding box center [561, 117] width 52 height 30
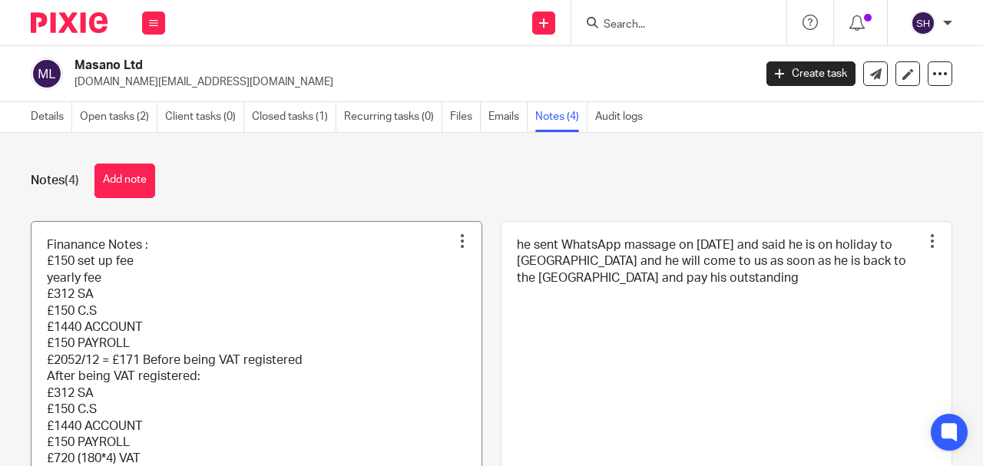
click at [233, 325] on link at bounding box center [256, 378] width 450 height 312
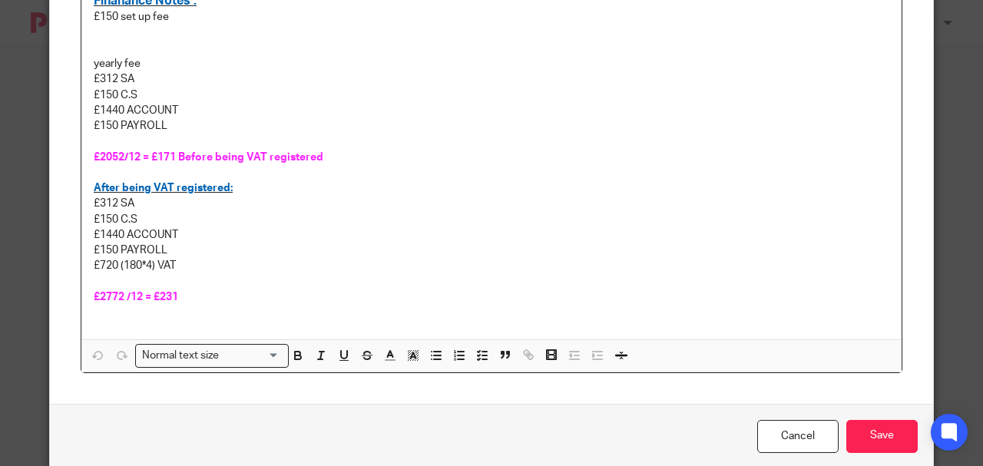
scroll to position [102, 0]
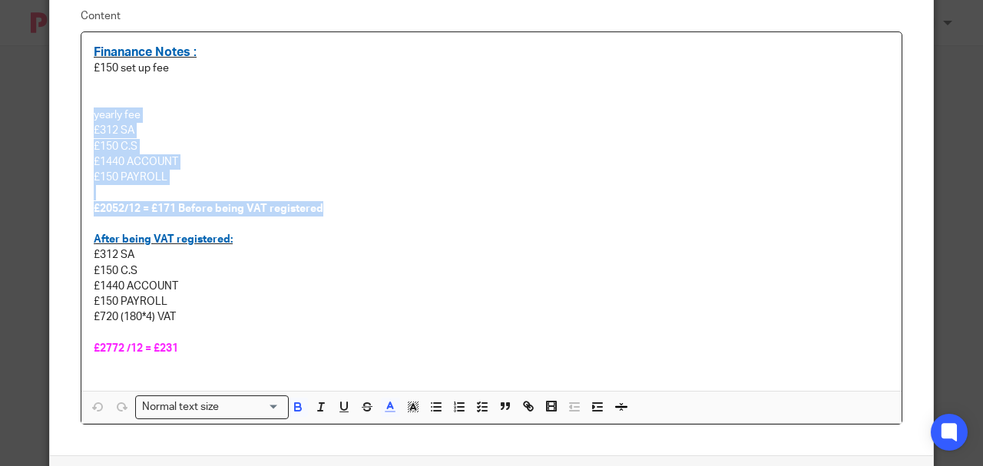
drag, startPoint x: 330, startPoint y: 204, endPoint x: 80, endPoint y: 117, distance: 265.1
click at [81, 117] on div "Finanance Notes : £150 set up fee yearly fee £312 SA £150 C.S £1440 ACCOUNT £15…" at bounding box center [491, 211] width 820 height 358
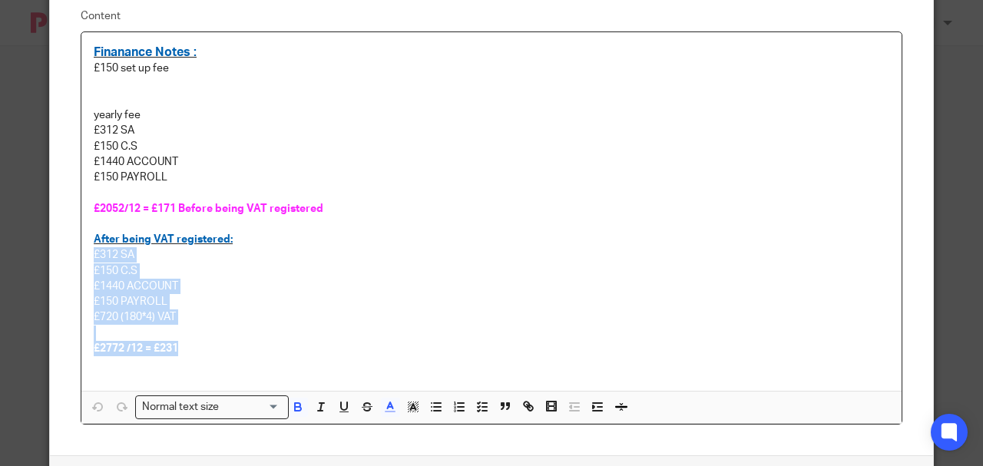
drag, startPoint x: 175, startPoint y: 347, endPoint x: 87, endPoint y: 250, distance: 130.9
click at [87, 250] on div "Finanance Notes : £150 set up fee yearly fee £312 SA £150 C.S £1440 ACCOUNT £15…" at bounding box center [491, 211] width 820 height 358
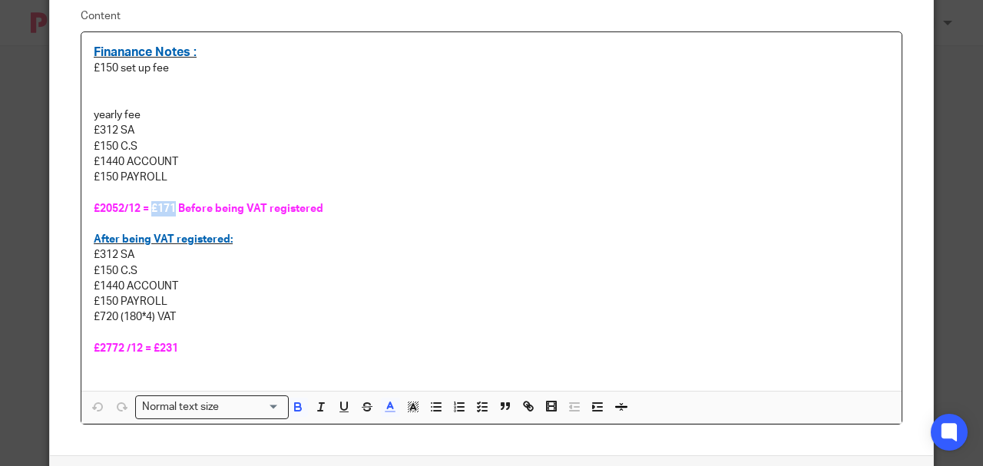
drag, startPoint x: 174, startPoint y: 203, endPoint x: 151, endPoint y: 204, distance: 23.1
click at [151, 204] on span "£2052/12 = £171 Before being VAT registered" at bounding box center [209, 208] width 230 height 11
drag, startPoint x: 90, startPoint y: 127, endPoint x: 139, endPoint y: 128, distance: 49.1
click at [139, 128] on p "£312 SA" at bounding box center [491, 130] width 795 height 15
drag, startPoint x: 139, startPoint y: 143, endPoint x: 88, endPoint y: 147, distance: 51.6
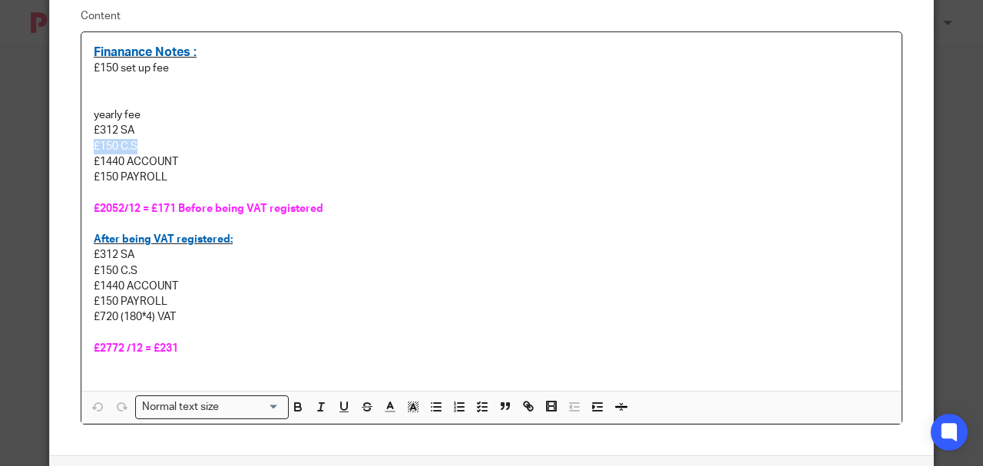
click at [88, 147] on div "Finanance Notes : £150 set up fee yearly fee £312 SA £150 C.S £1440 ACCOUNT £15…" at bounding box center [491, 211] width 820 height 358
drag, startPoint x: 185, startPoint y: 160, endPoint x: 84, endPoint y: 161, distance: 100.6
click at [84, 161] on div "Finanance Notes : £150 set up fee yearly fee £312 SA £150 C.S £1440 ACCOUNT £15…" at bounding box center [491, 211] width 820 height 358
drag, startPoint x: 143, startPoint y: 143, endPoint x: 94, endPoint y: 142, distance: 49.1
click at [94, 142] on p "£150 C.S" at bounding box center [491, 146] width 795 height 15
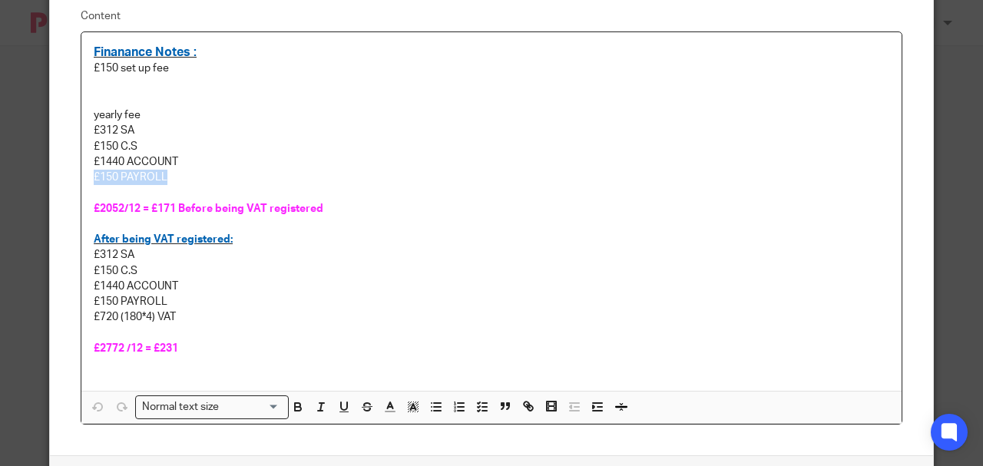
drag, startPoint x: 163, startPoint y: 178, endPoint x: 91, endPoint y: 174, distance: 73.0
click at [94, 174] on p "£150 PAYROLL" at bounding box center [491, 177] width 795 height 15
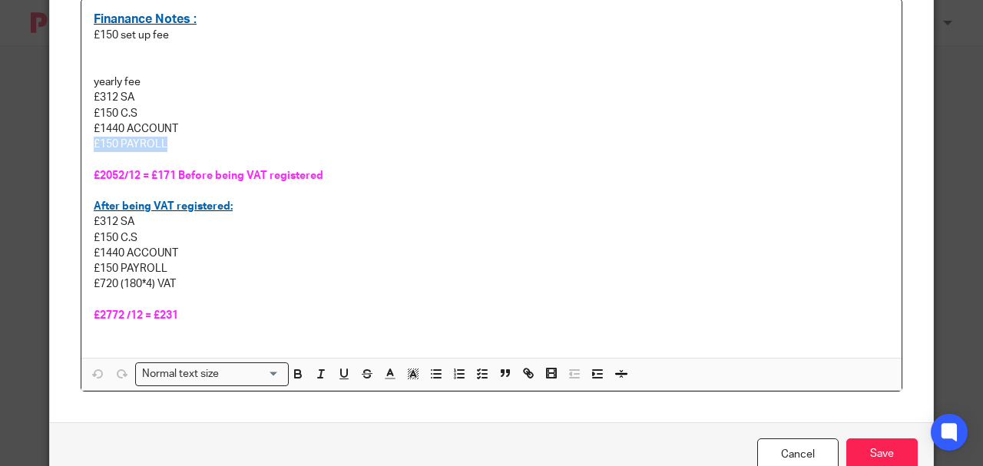
scroll to position [154, 0]
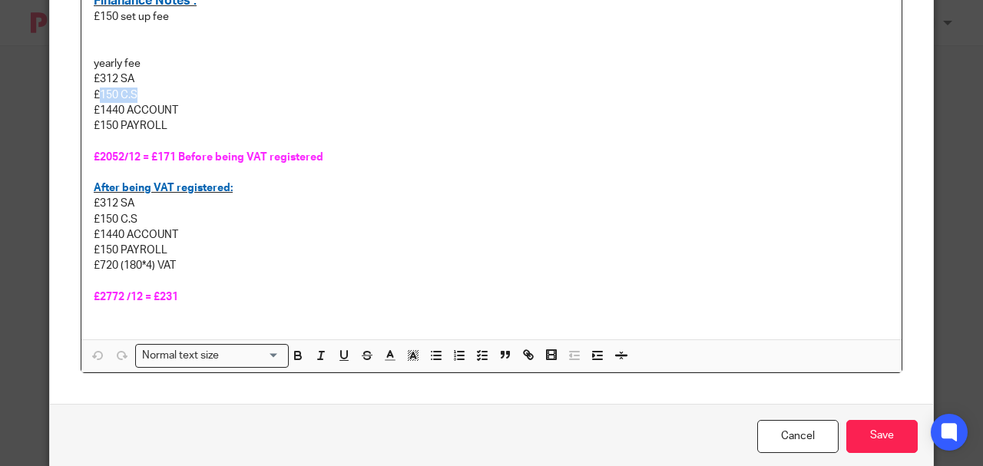
drag, startPoint x: 132, startPoint y: 94, endPoint x: 92, endPoint y: 98, distance: 40.2
click at [94, 98] on p "£150 C.S" at bounding box center [491, 95] width 795 height 15
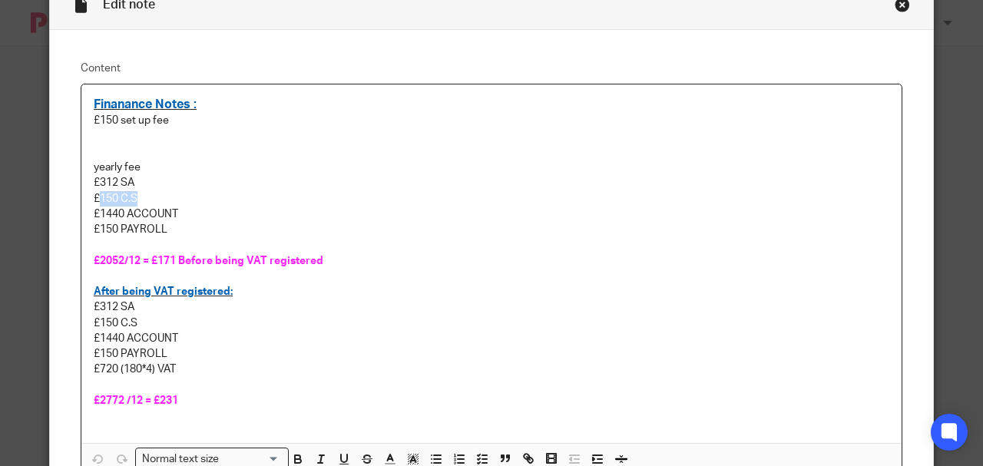
scroll to position [0, 0]
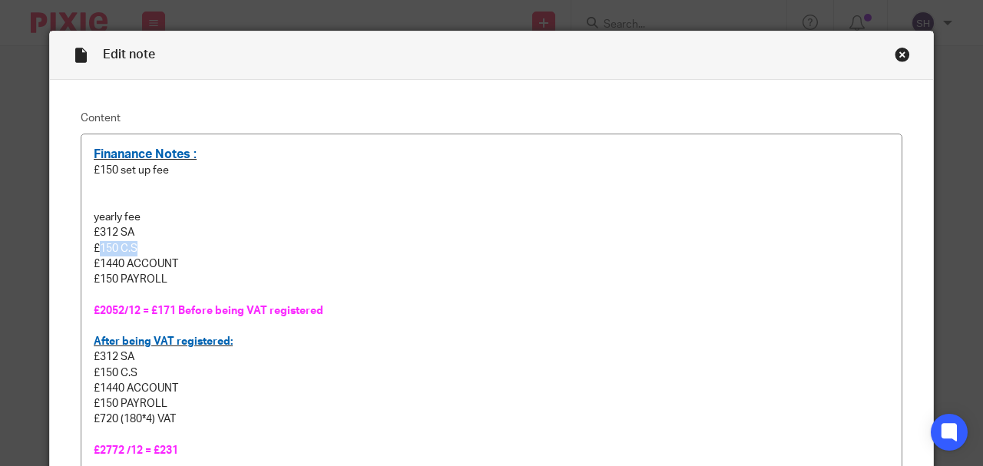
click at [902, 57] on div "Close this dialog window" at bounding box center [901, 54] width 15 height 15
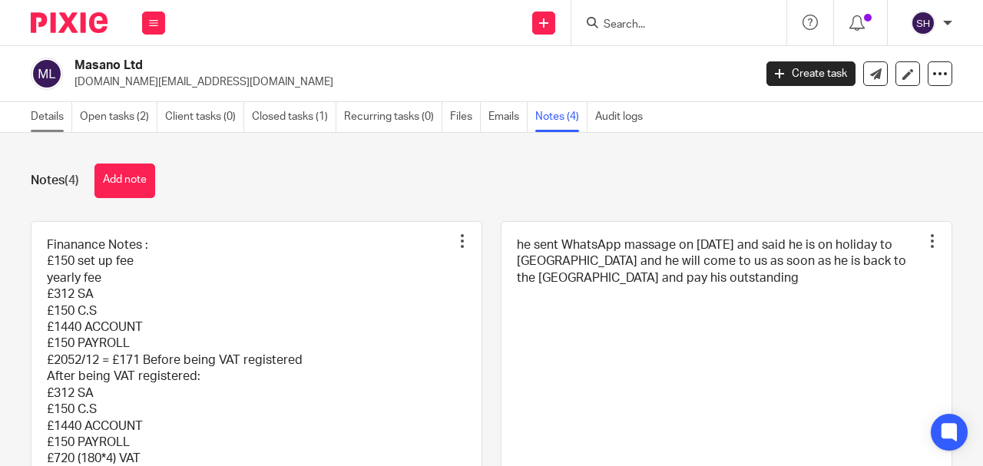
click at [54, 121] on link "Details" at bounding box center [51, 117] width 41 height 30
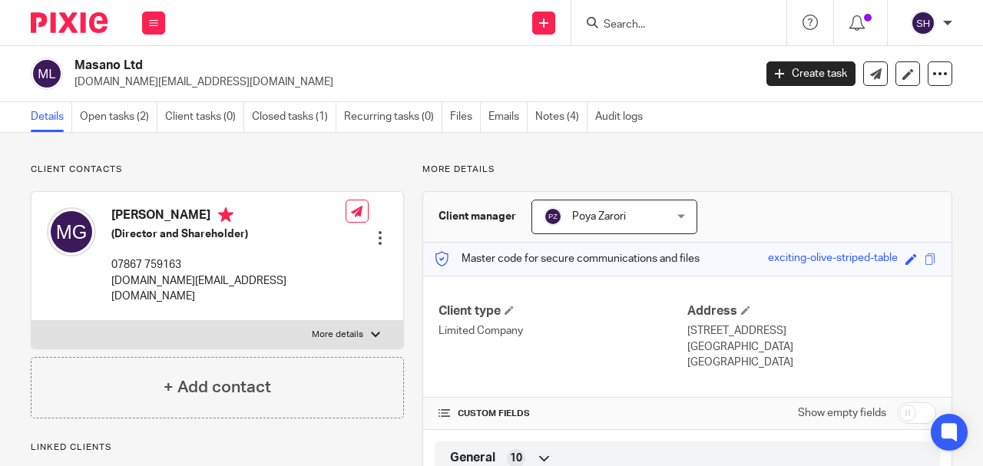
scroll to position [154, 0]
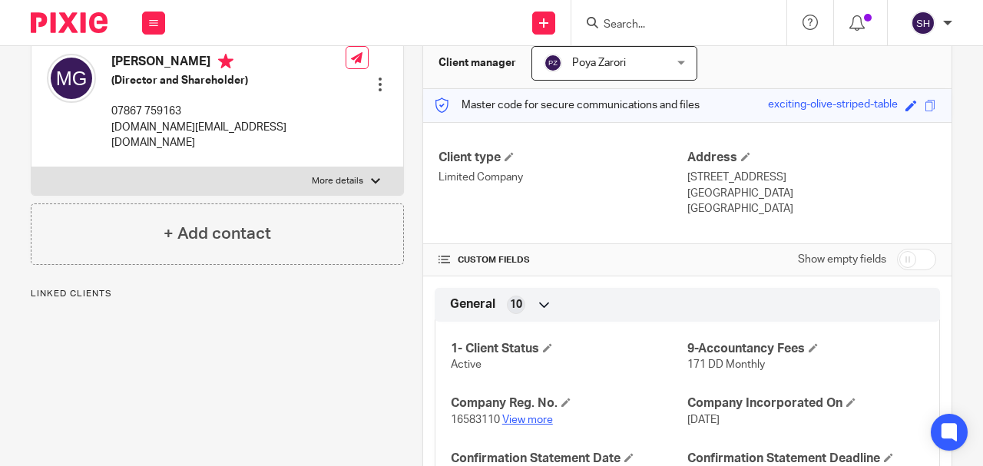
click at [532, 419] on link "View more" at bounding box center [527, 420] width 51 height 11
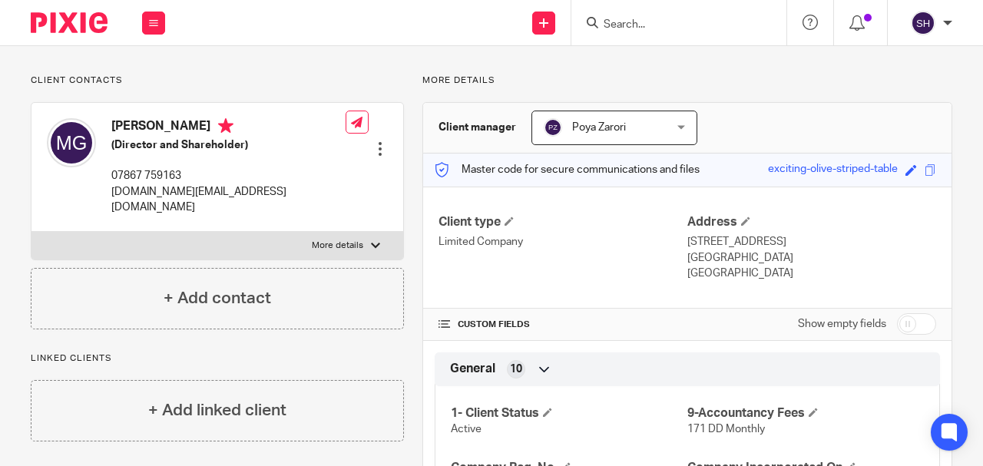
scroll to position [0, 0]
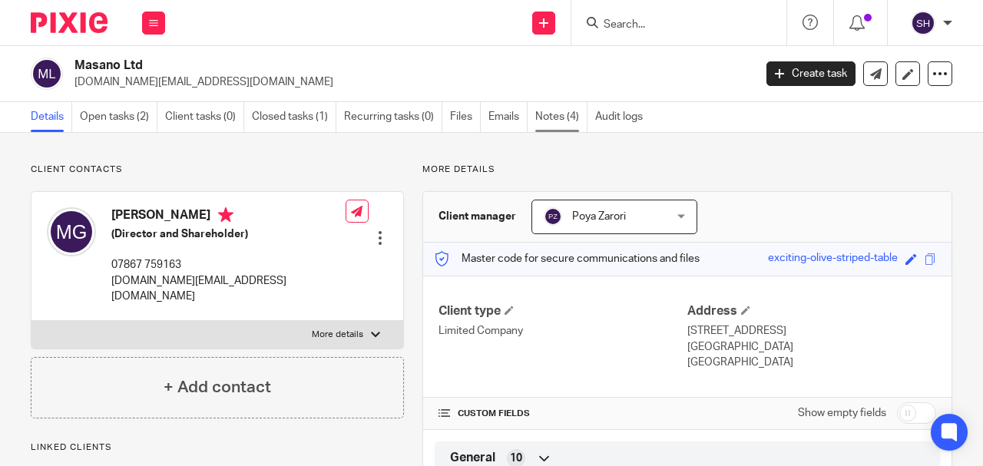
click at [557, 114] on link "Notes (4)" at bounding box center [561, 117] width 52 height 30
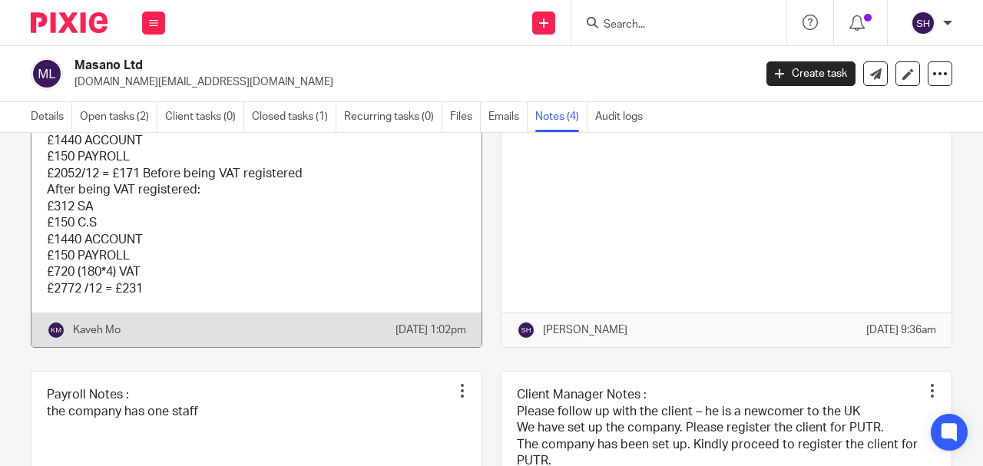
scroll to position [256, 0]
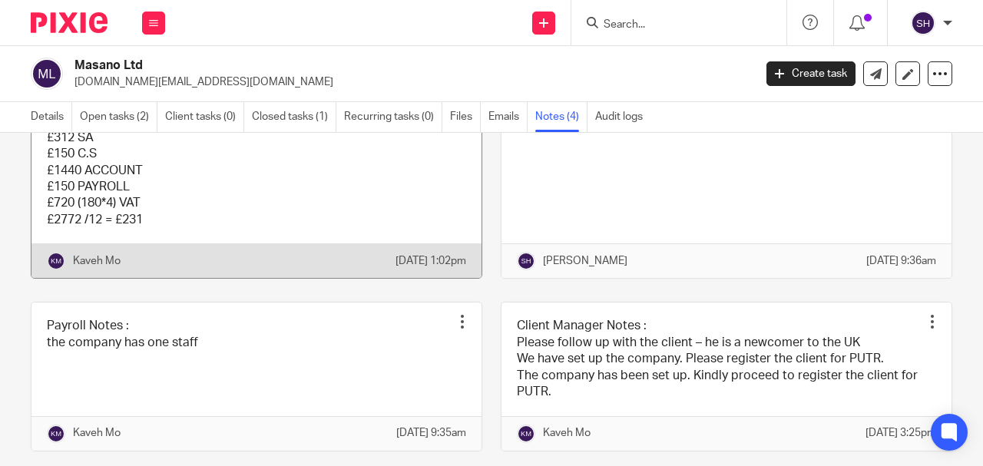
click at [207, 209] on link at bounding box center [256, 122] width 450 height 312
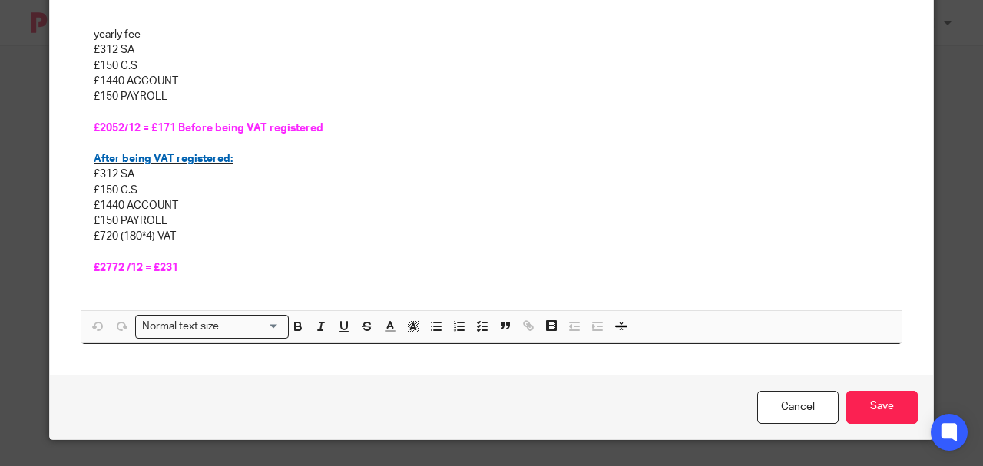
scroll to position [184, 0]
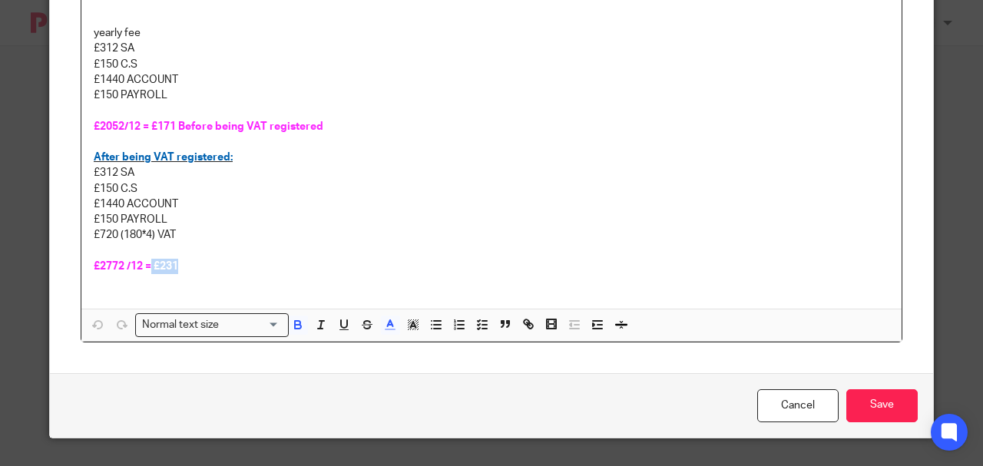
drag, startPoint x: 191, startPoint y: 266, endPoint x: 149, endPoint y: 269, distance: 42.3
click at [149, 269] on p "£2772 /12 = £231" at bounding box center [491, 266] width 795 height 15
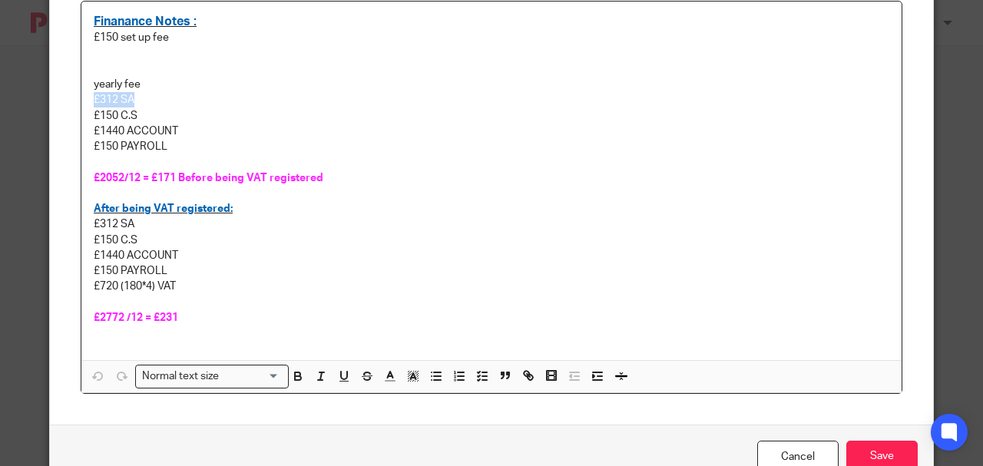
drag, startPoint x: 140, startPoint y: 101, endPoint x: 89, endPoint y: 101, distance: 51.4
click at [94, 101] on p "£312 SA" at bounding box center [491, 99] width 795 height 15
click at [187, 43] on p "£150 set up fee" at bounding box center [491, 37] width 795 height 15
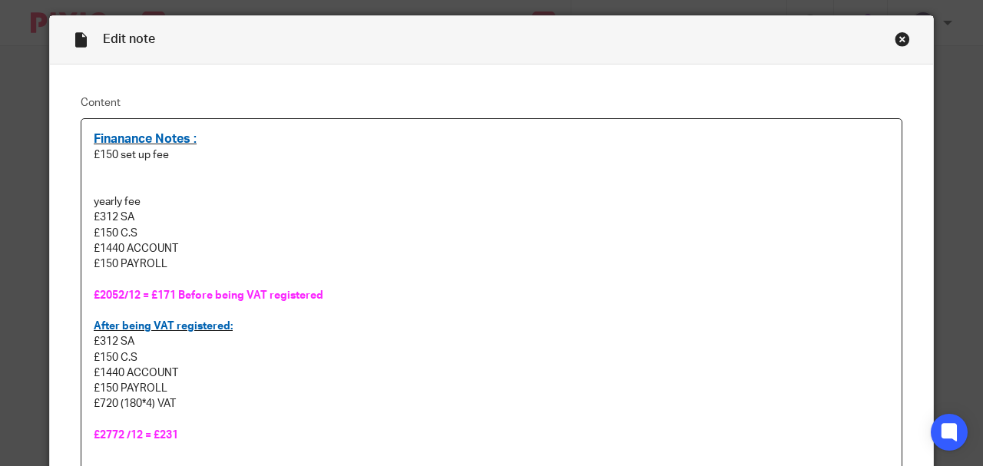
scroll to position [0, 0]
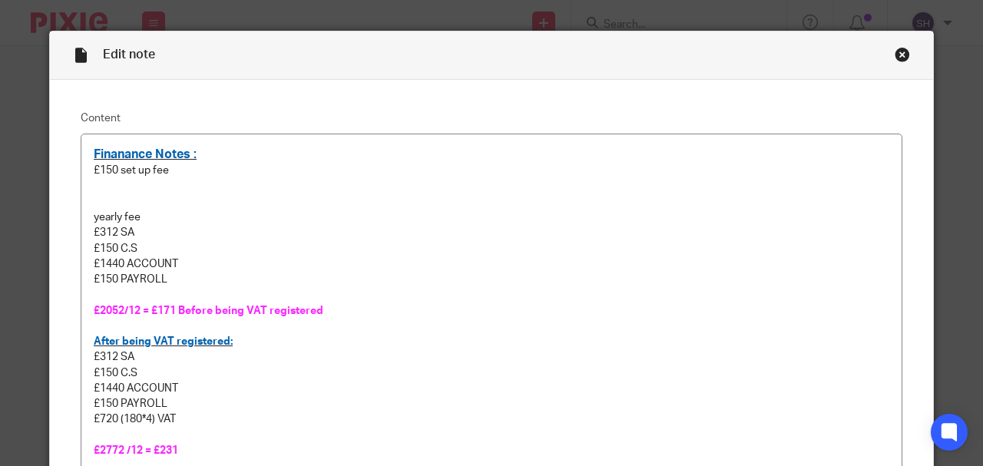
click at [900, 57] on div "Close this dialog window" at bounding box center [901, 54] width 15 height 15
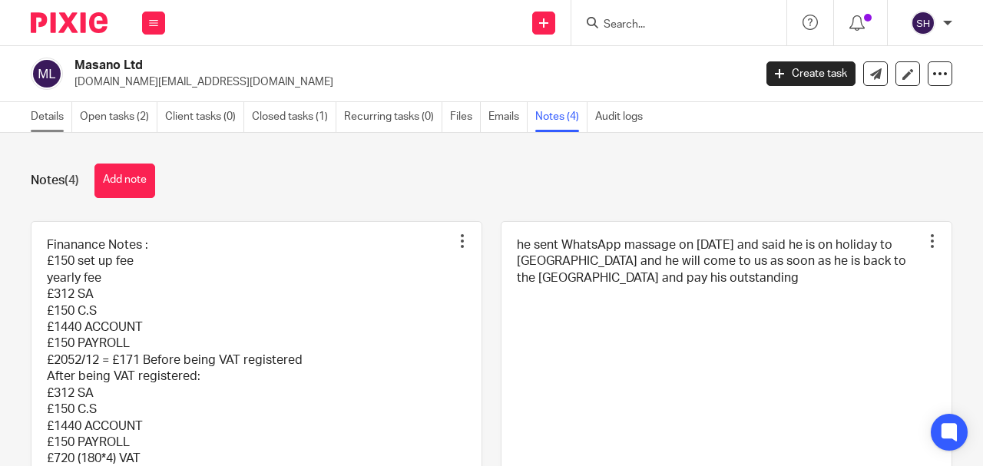
click at [36, 114] on link "Details" at bounding box center [51, 117] width 41 height 30
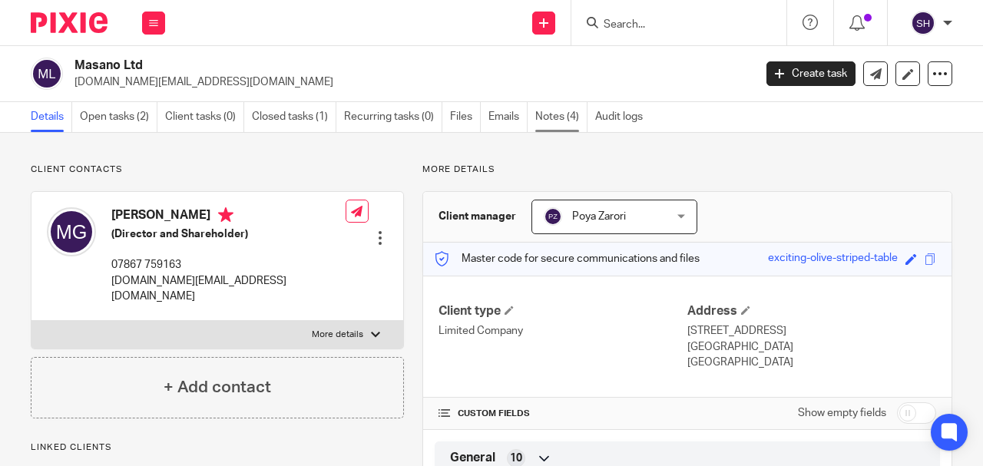
click at [559, 121] on link "Notes (4)" at bounding box center [561, 117] width 52 height 30
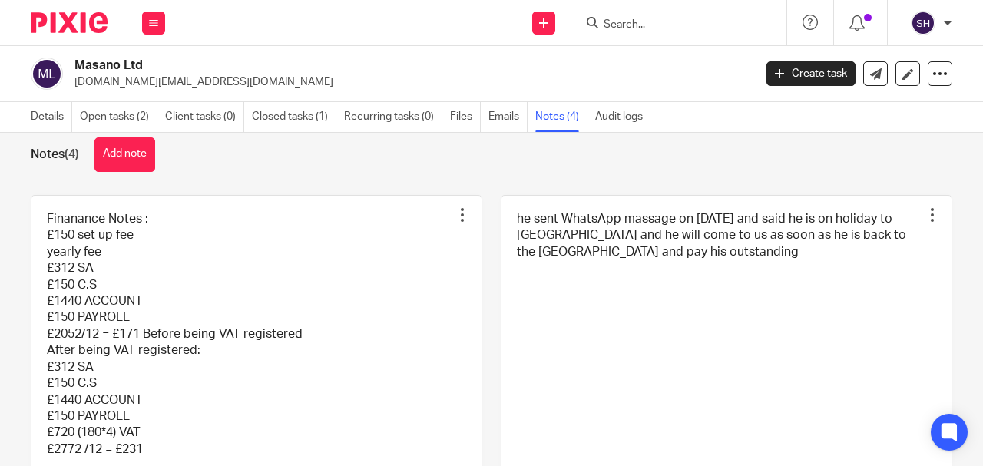
scroll to position [51, 0]
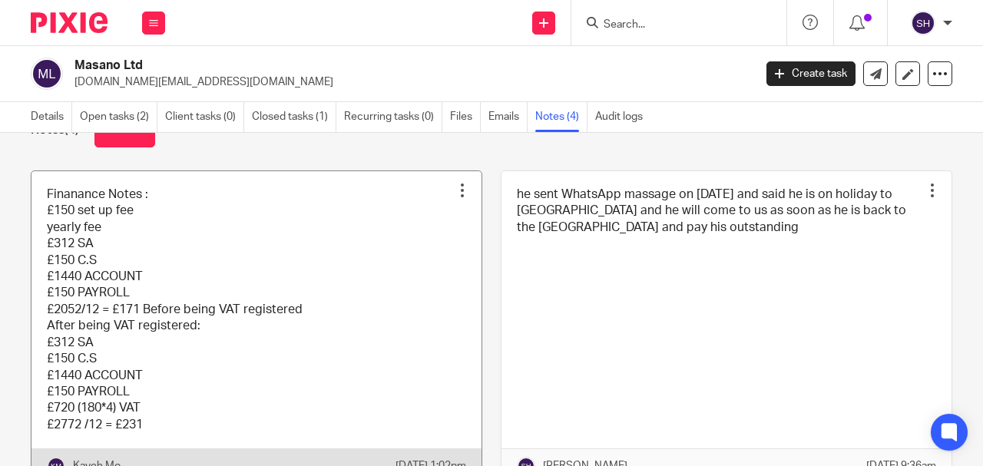
click at [236, 271] on link at bounding box center [256, 327] width 450 height 312
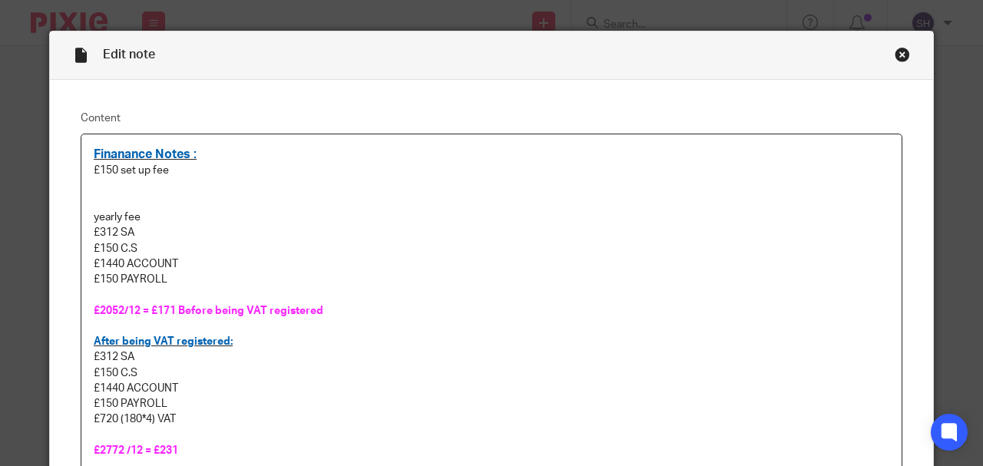
click at [897, 54] on div "Close this dialog window" at bounding box center [901, 54] width 15 height 15
